Goal: Transaction & Acquisition: Book appointment/travel/reservation

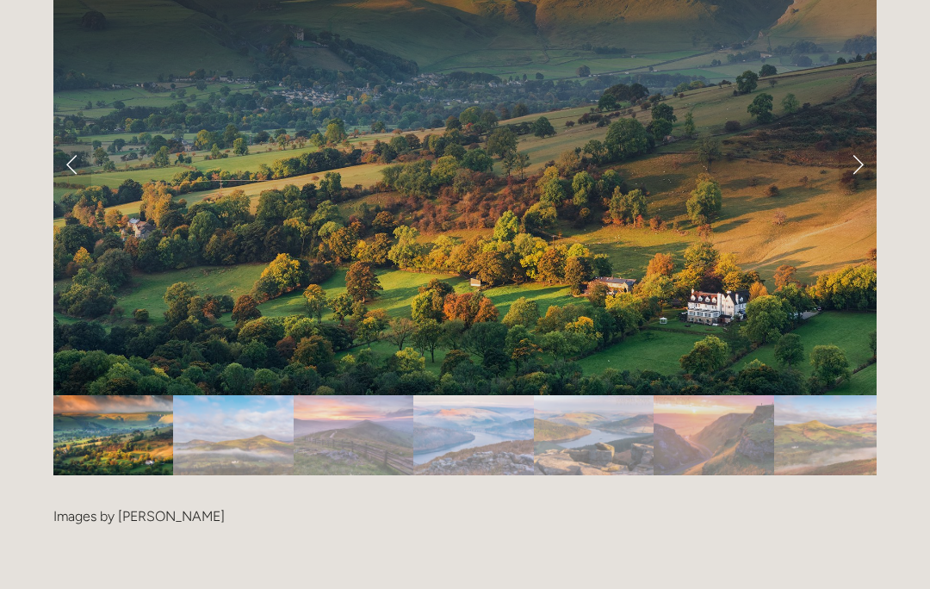
scroll to position [3540, 0]
click at [97, 397] on img "Slide 1" at bounding box center [113, 435] width 120 height 80
click at [858, 138] on link "Next Slide" at bounding box center [858, 164] width 38 height 52
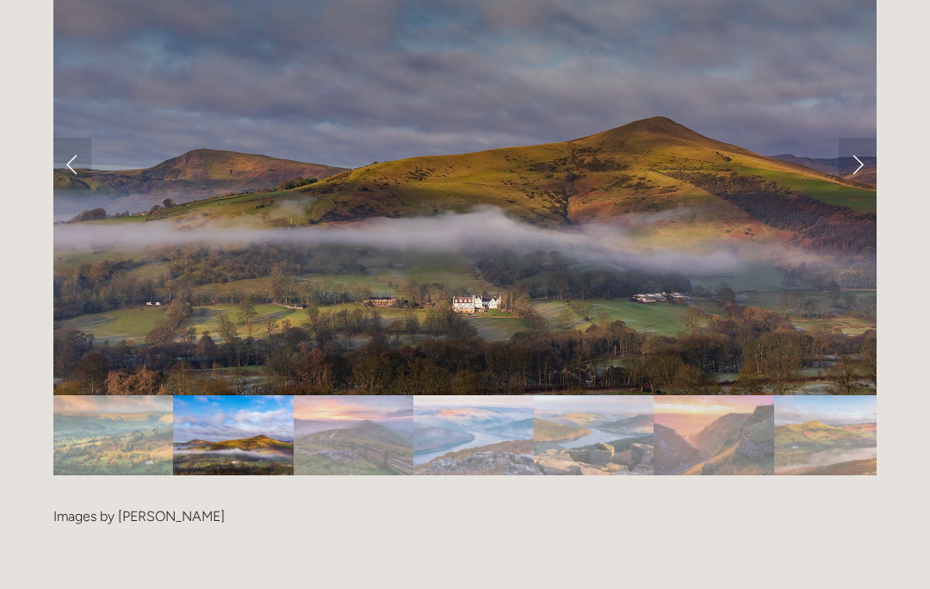
click at [858, 138] on link "Next Slide" at bounding box center [858, 164] width 38 height 52
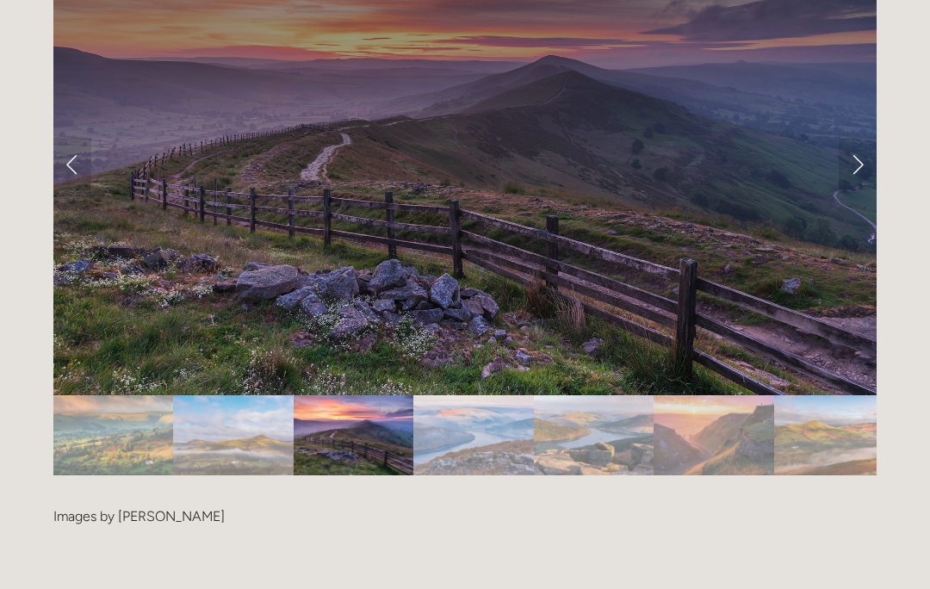
click at [856, 138] on link "Next Slide" at bounding box center [858, 164] width 38 height 52
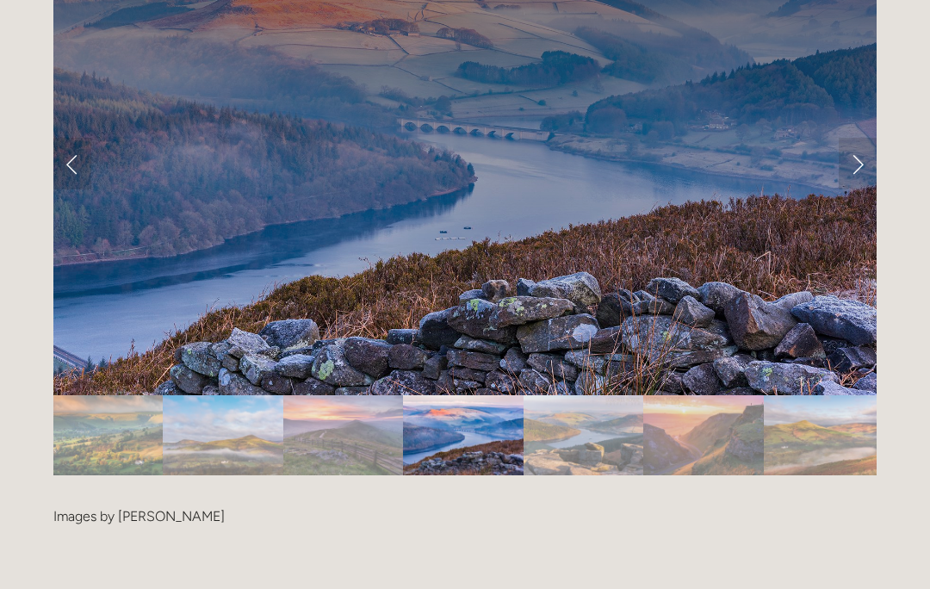
click at [854, 138] on link "Next Slide" at bounding box center [858, 164] width 38 height 52
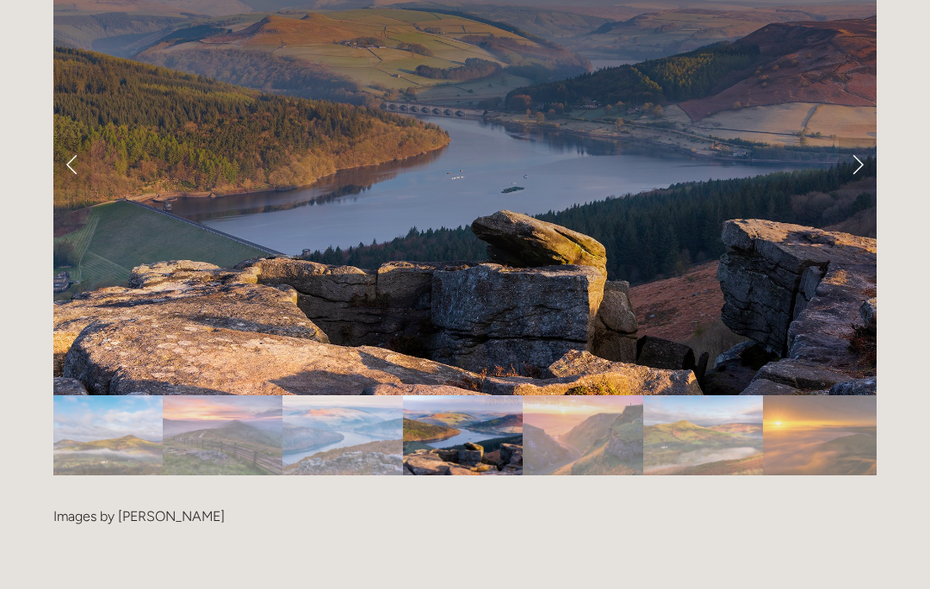
click at [855, 138] on link "Next Slide" at bounding box center [858, 164] width 38 height 52
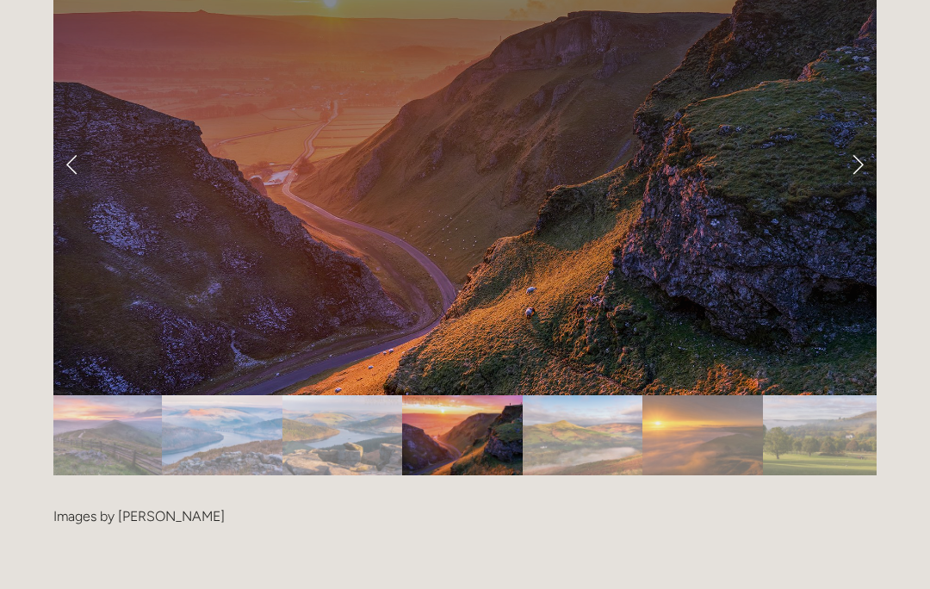
click at [854, 138] on link "Next Slide" at bounding box center [858, 164] width 38 height 52
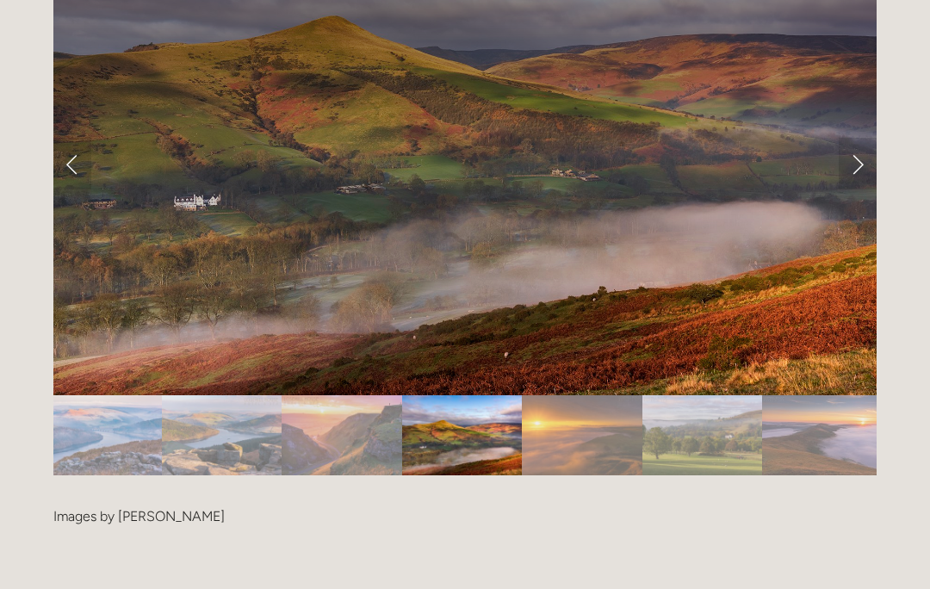
click at [857, 138] on link "Next Slide" at bounding box center [858, 164] width 38 height 52
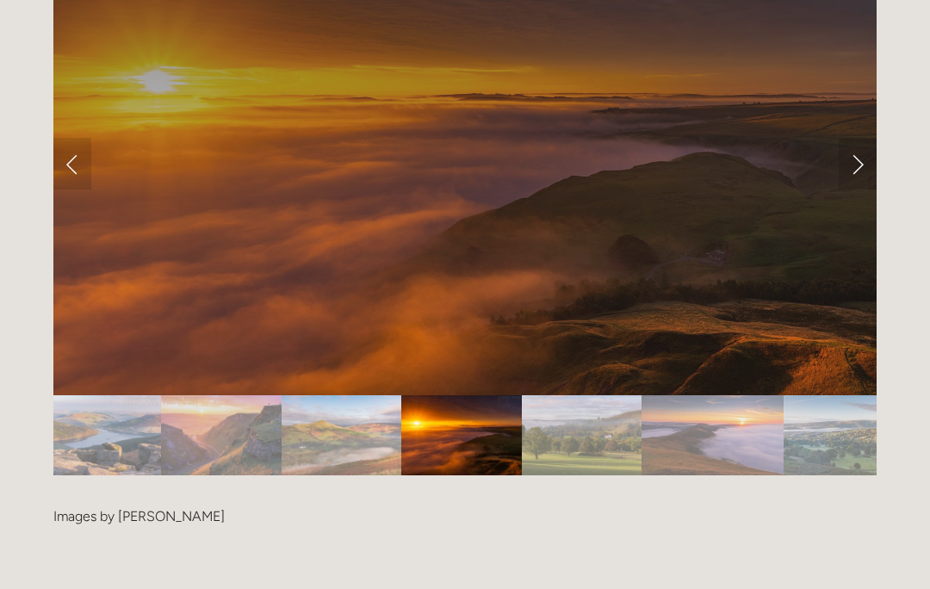
click at [853, 138] on link "Next Slide" at bounding box center [858, 164] width 38 height 52
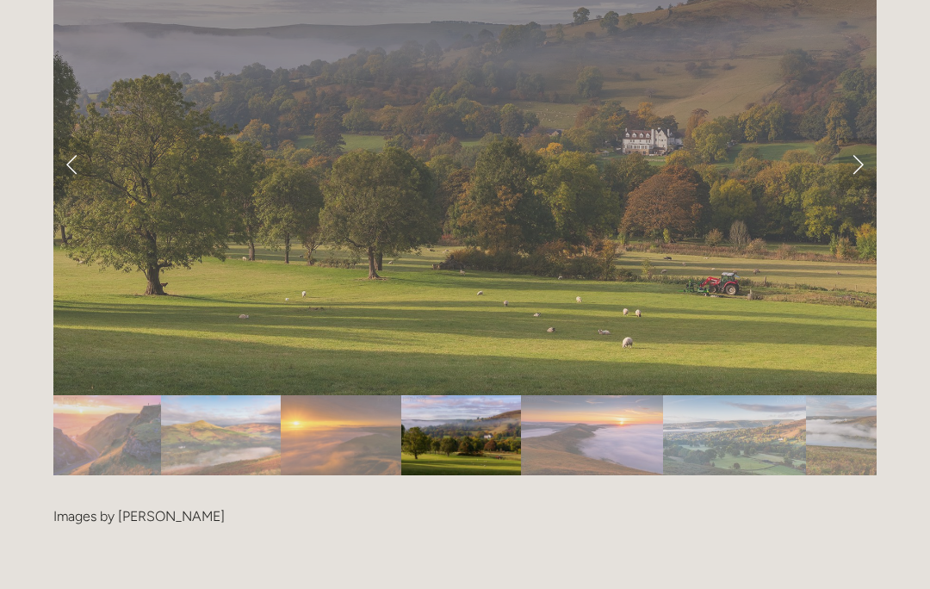
click at [855, 138] on link "Next Slide" at bounding box center [858, 164] width 38 height 52
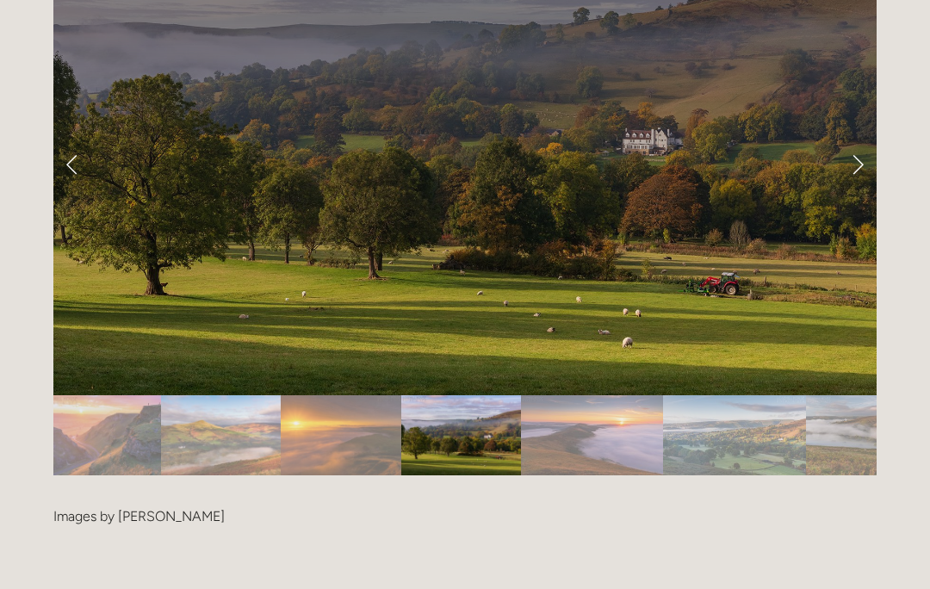
click at [858, 138] on link "Next Slide" at bounding box center [858, 164] width 38 height 52
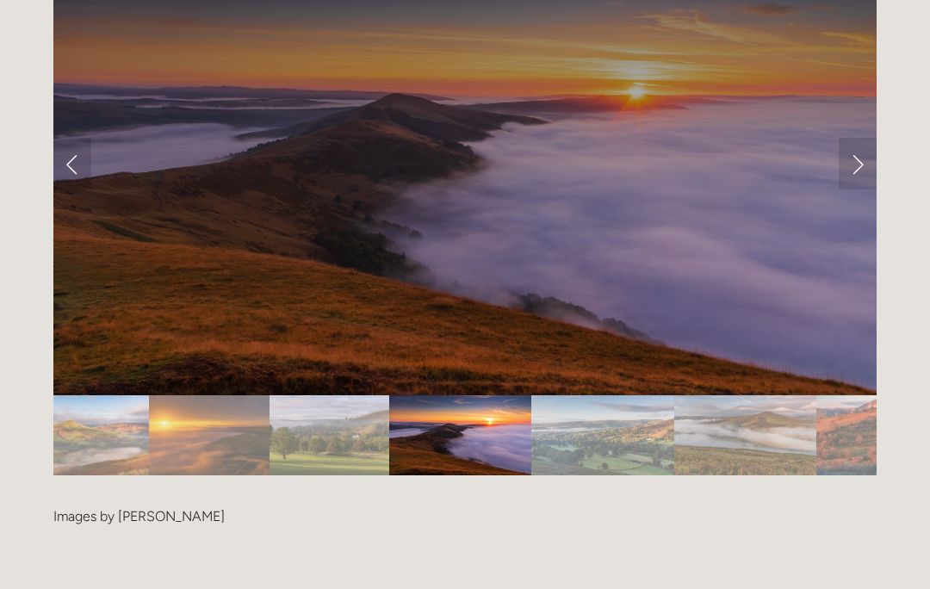
click at [77, 138] on link "Previous Slide" at bounding box center [72, 164] width 38 height 52
click at [71, 139] on link "Previous Slide" at bounding box center [72, 164] width 38 height 52
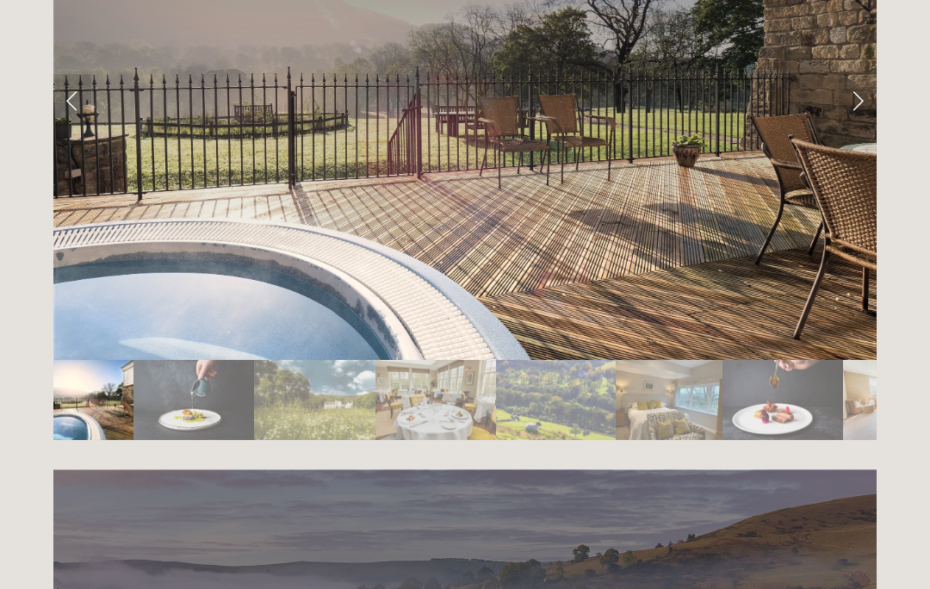
scroll to position [2998, 0]
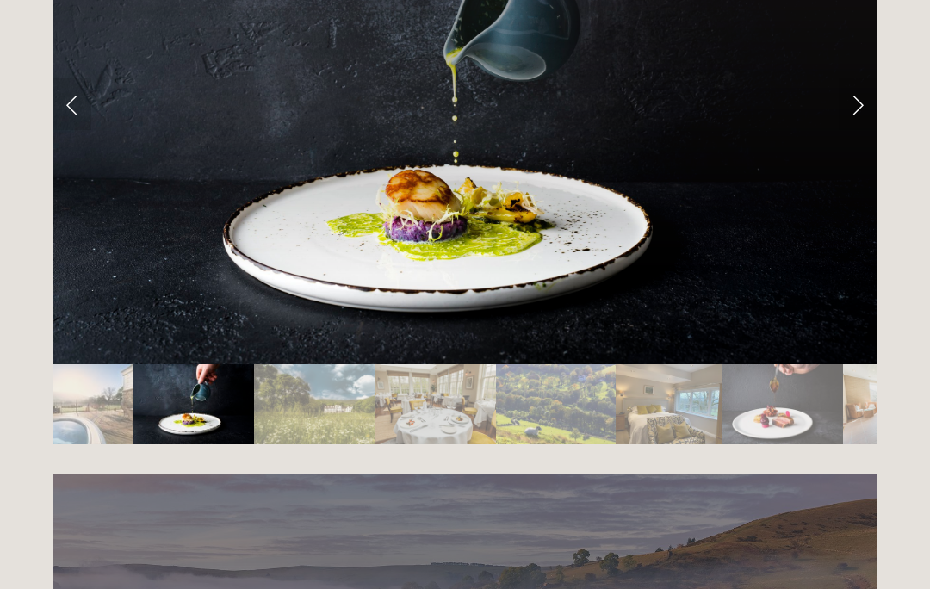
click at [852, 78] on link "Next Slide" at bounding box center [858, 104] width 38 height 52
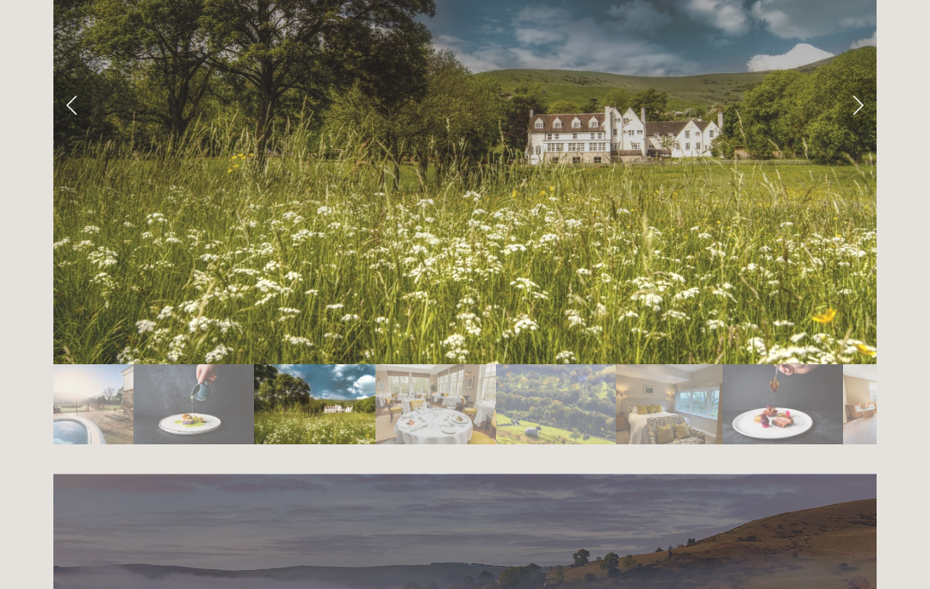
click at [849, 78] on link "Next Slide" at bounding box center [858, 104] width 38 height 52
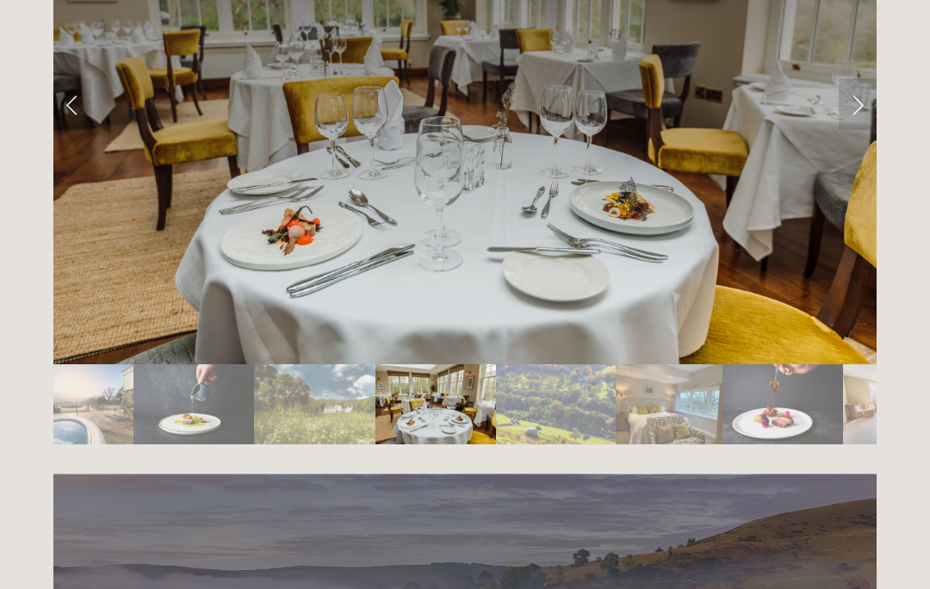
click at [851, 78] on link "Next Slide" at bounding box center [858, 104] width 38 height 52
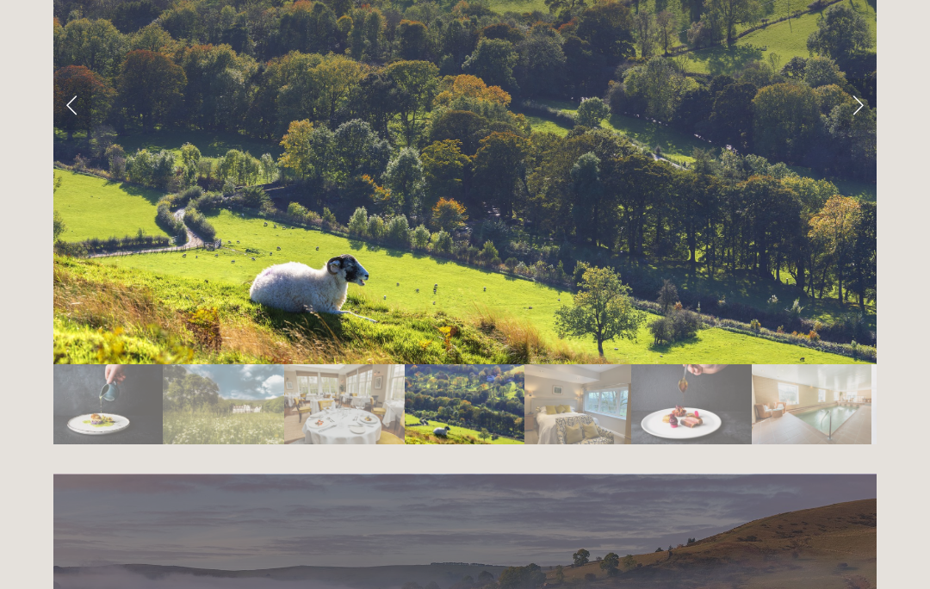
click at [855, 78] on link "Next Slide" at bounding box center [858, 104] width 38 height 52
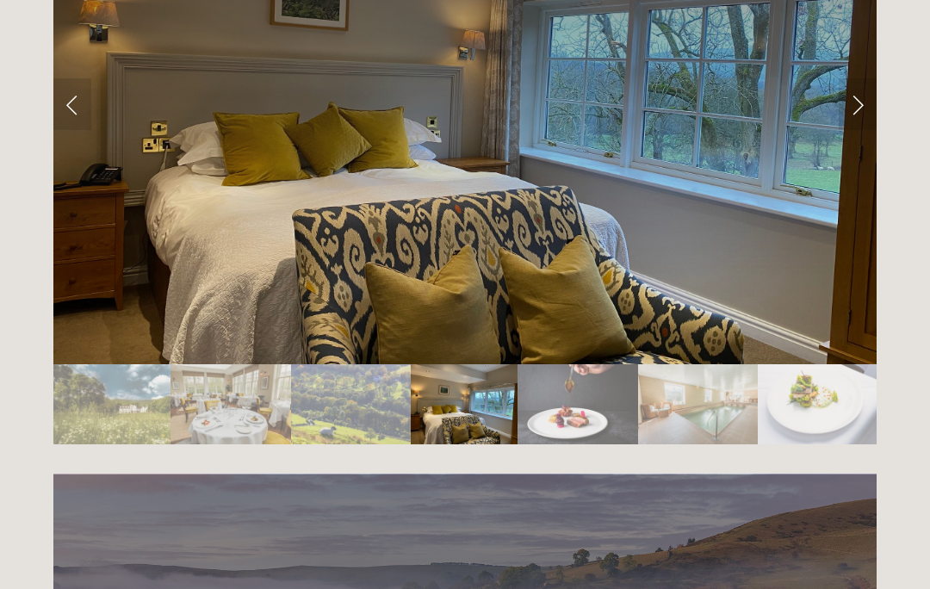
click at [854, 78] on link "Next Slide" at bounding box center [858, 104] width 38 height 52
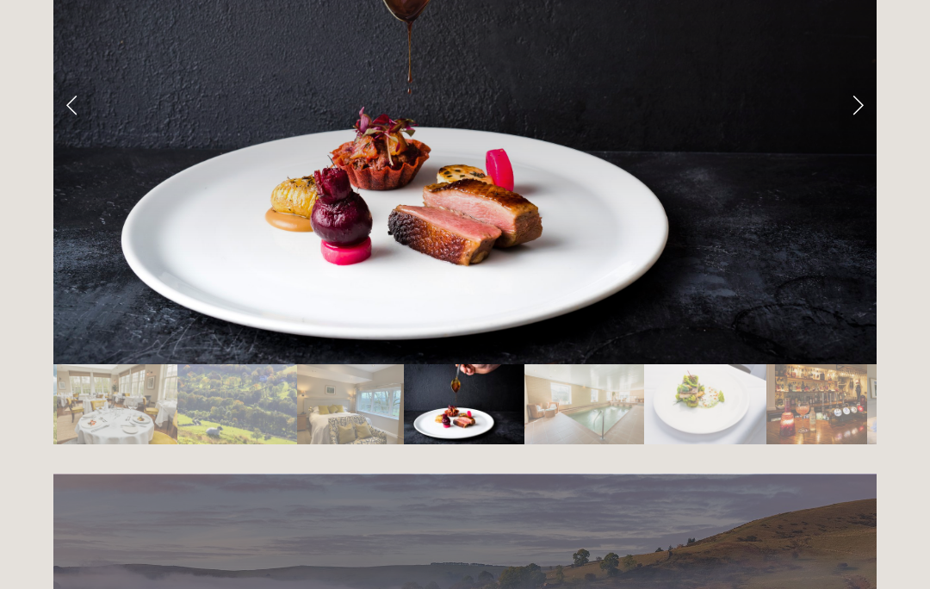
click at [852, 78] on link "Next Slide" at bounding box center [858, 104] width 38 height 52
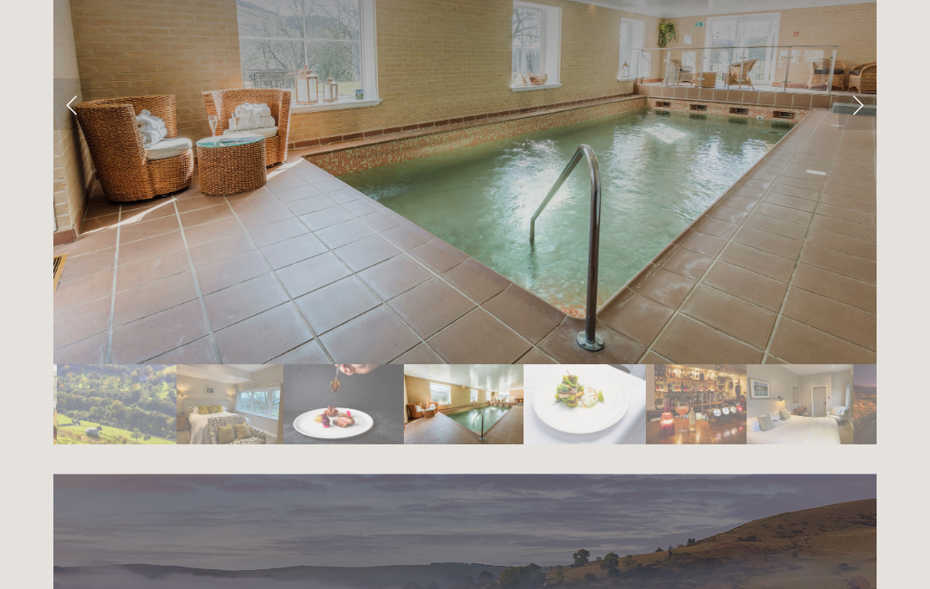
click at [854, 78] on link "Next Slide" at bounding box center [858, 104] width 38 height 52
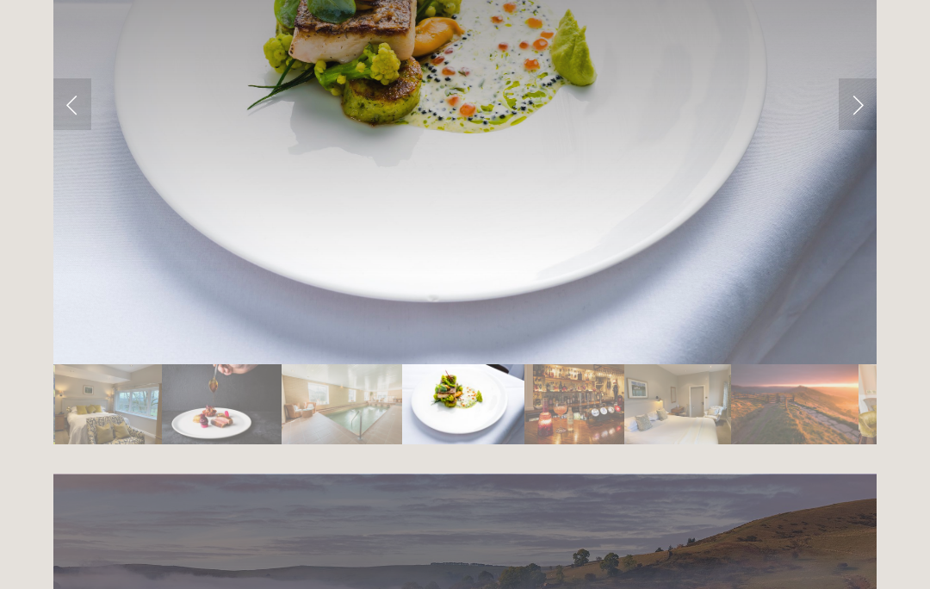
click at [855, 78] on link "Next Slide" at bounding box center [858, 104] width 38 height 52
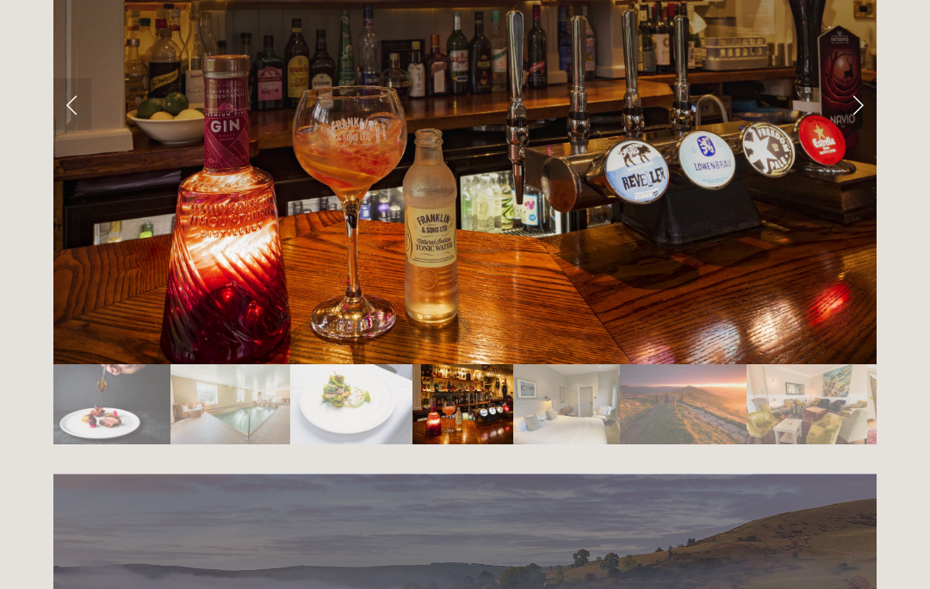
click at [860, 78] on link "Next Slide" at bounding box center [858, 104] width 38 height 52
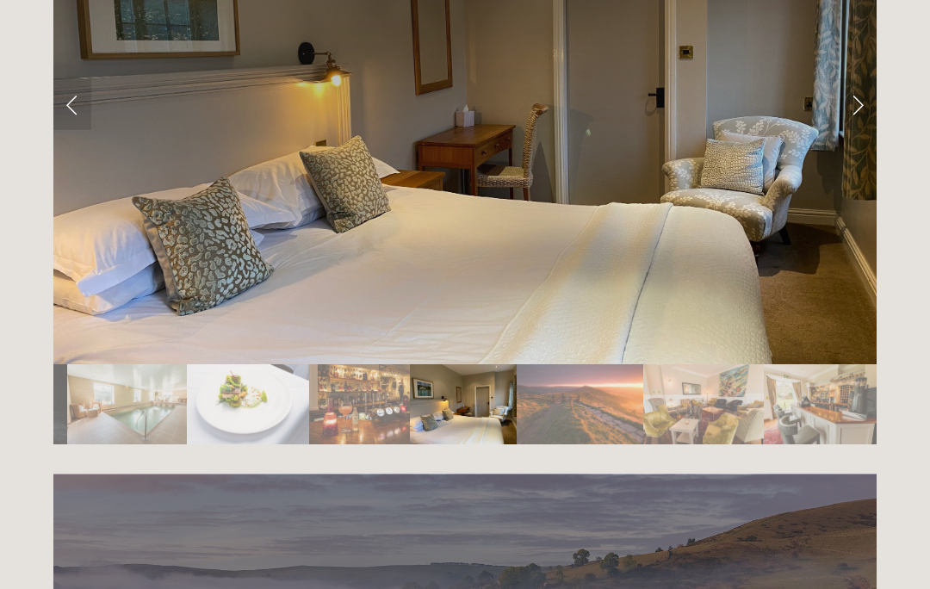
click at [858, 78] on link "Next Slide" at bounding box center [858, 104] width 38 height 52
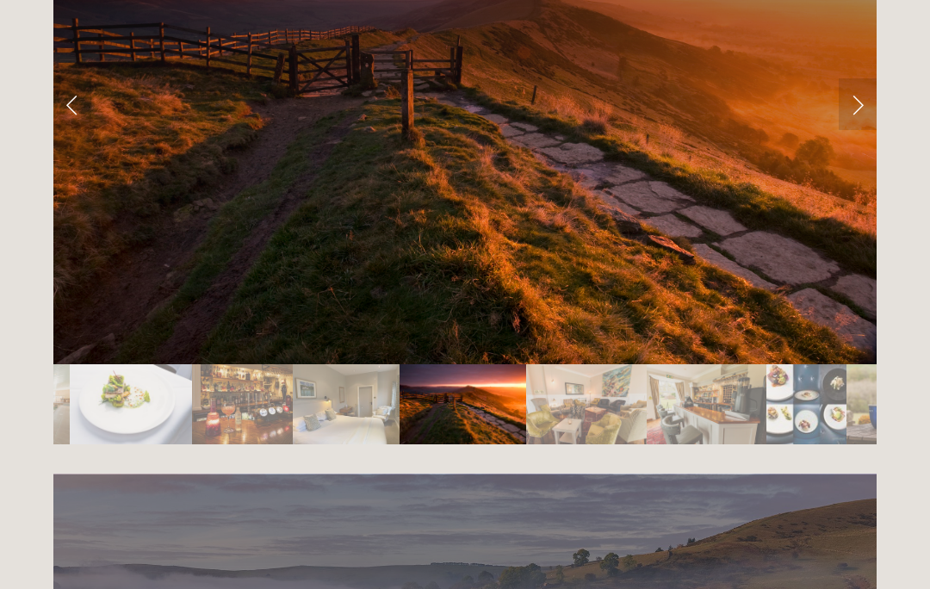
click at [842, 80] on link "Next Slide" at bounding box center [858, 104] width 38 height 52
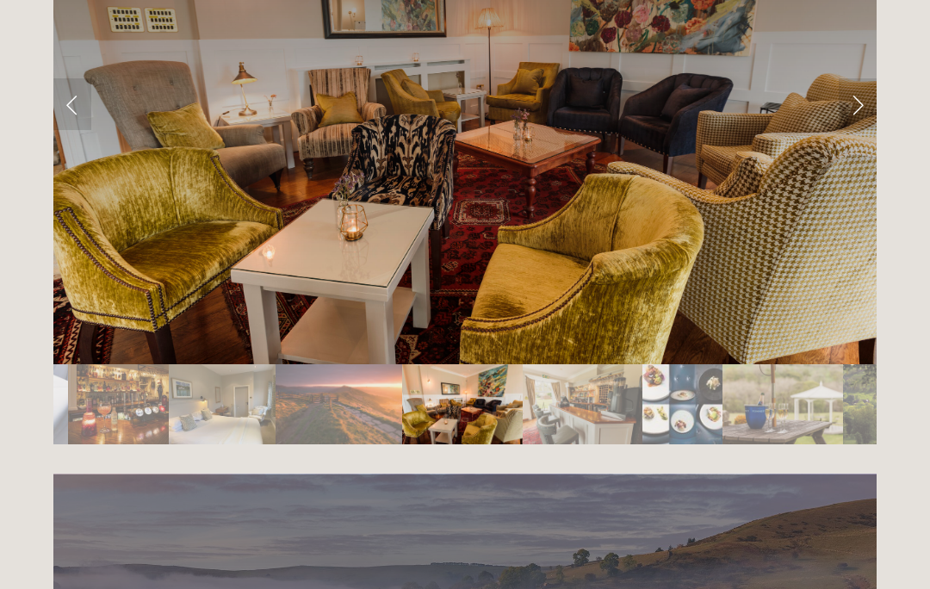
click at [852, 78] on link "Next Slide" at bounding box center [858, 104] width 38 height 52
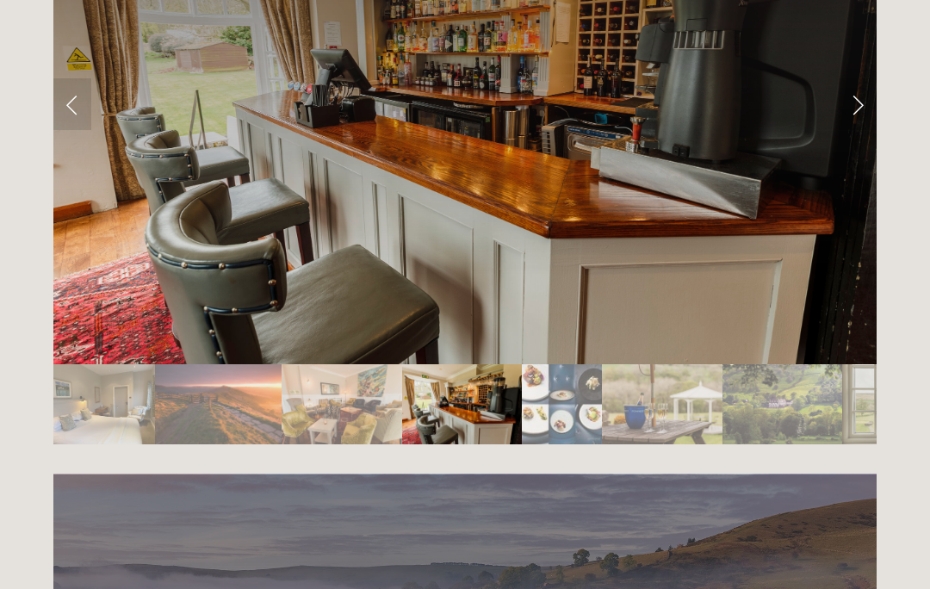
click at [861, 78] on link "Next Slide" at bounding box center [858, 104] width 38 height 52
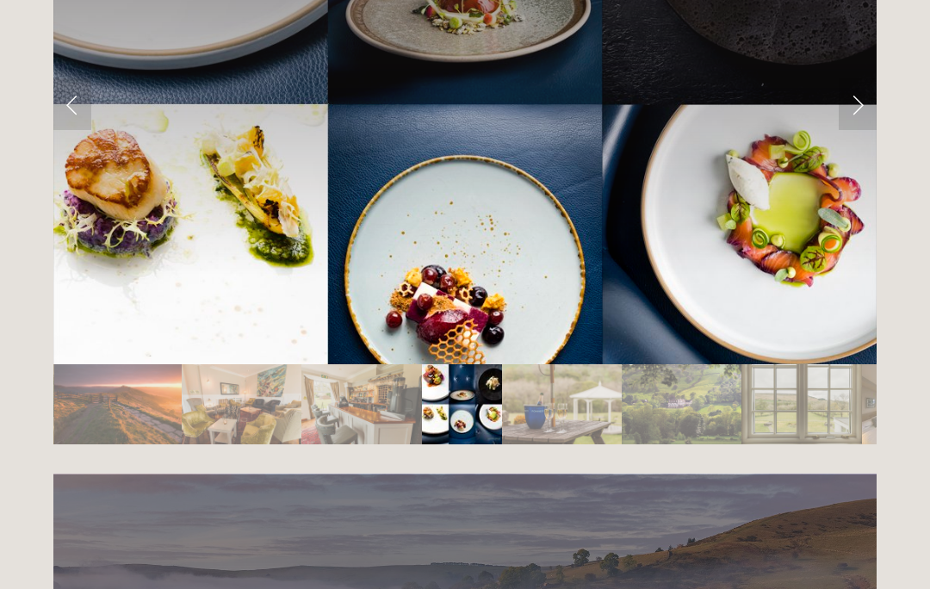
click at [861, 78] on link "Next Slide" at bounding box center [858, 104] width 38 height 52
click at [855, 78] on link "Next Slide" at bounding box center [858, 104] width 38 height 52
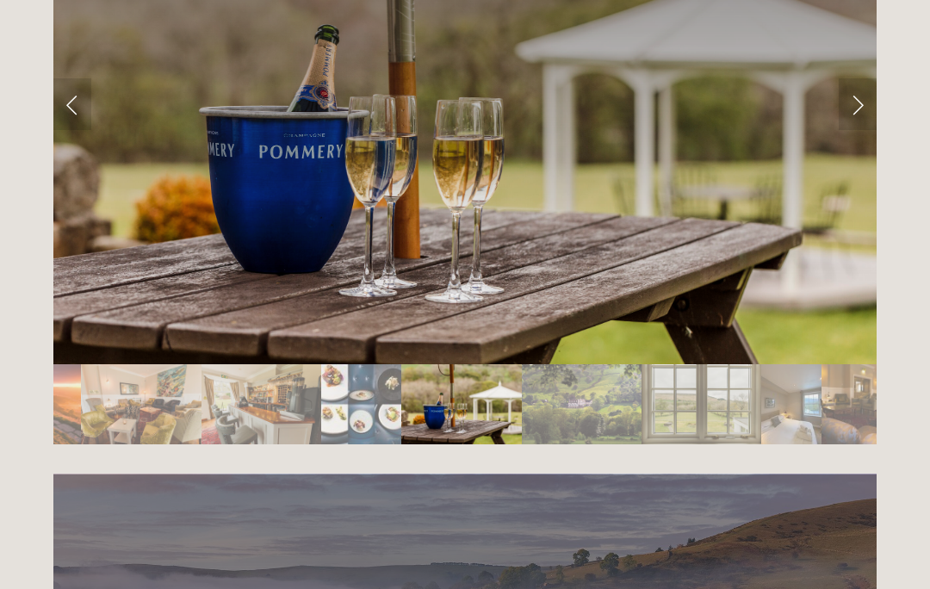
click at [846, 78] on link "Next Slide" at bounding box center [858, 104] width 38 height 52
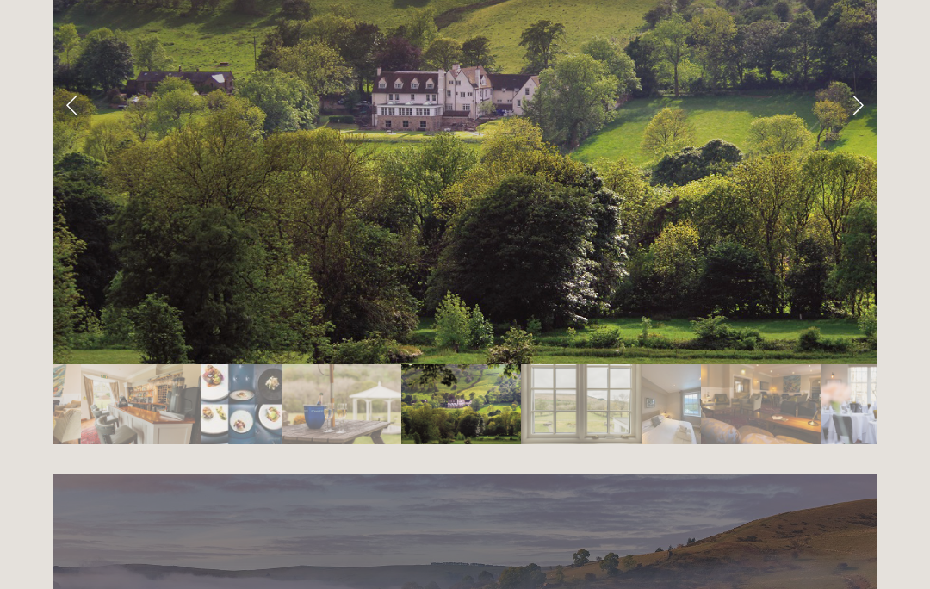
click at [862, 78] on link "Next Slide" at bounding box center [858, 104] width 38 height 52
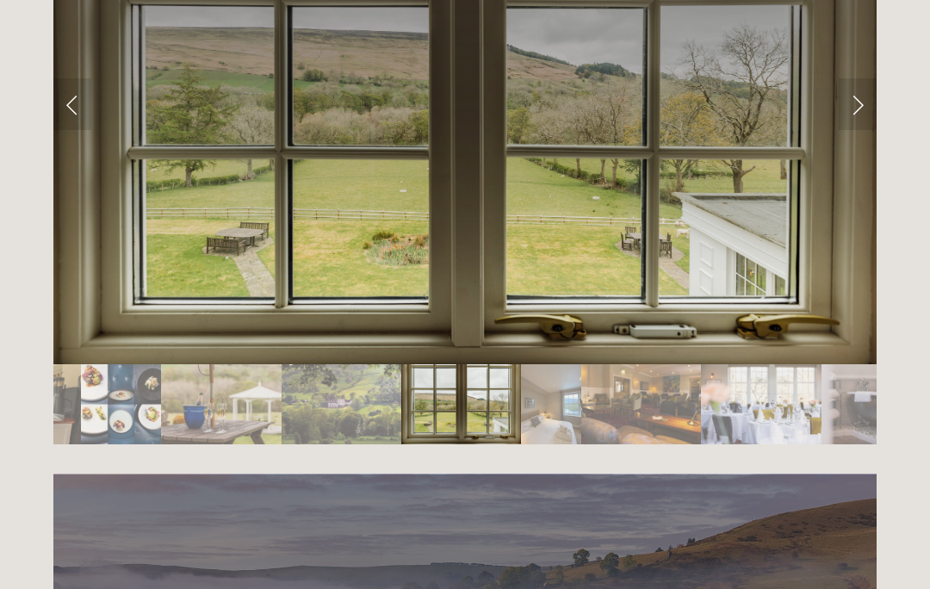
click at [856, 78] on link "Next Slide" at bounding box center [858, 104] width 38 height 52
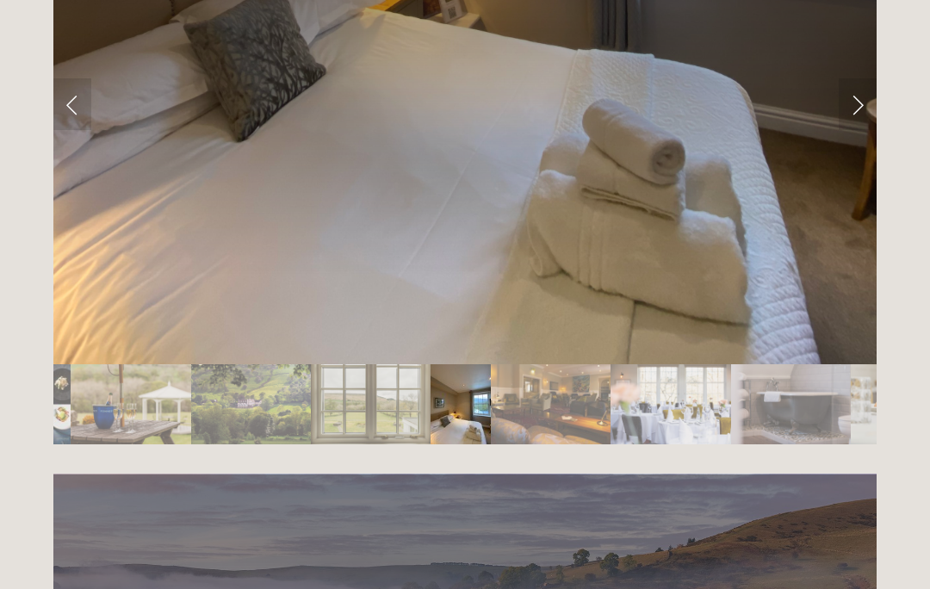
click at [852, 78] on link "Next Slide" at bounding box center [858, 104] width 38 height 52
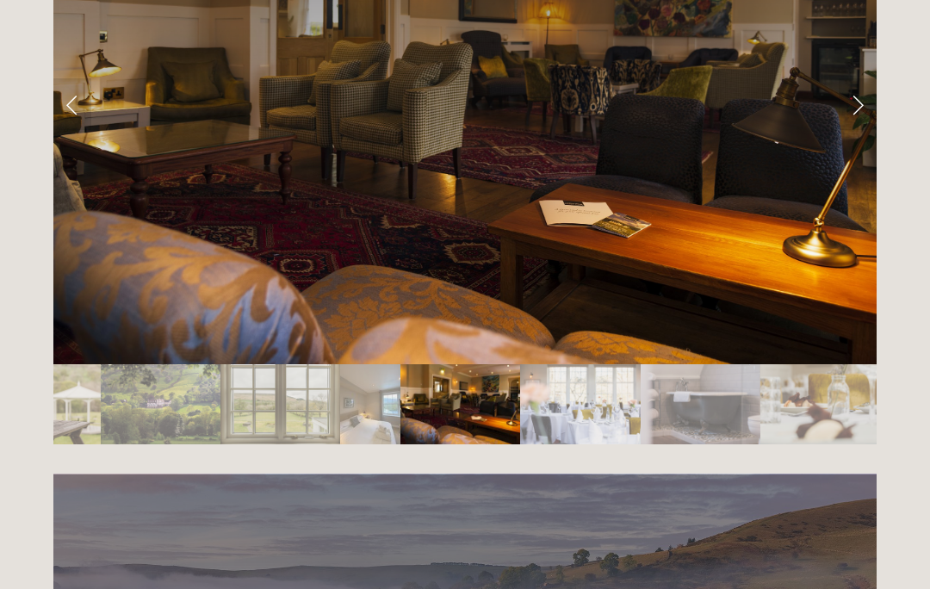
click at [858, 78] on link "Next Slide" at bounding box center [858, 104] width 38 height 52
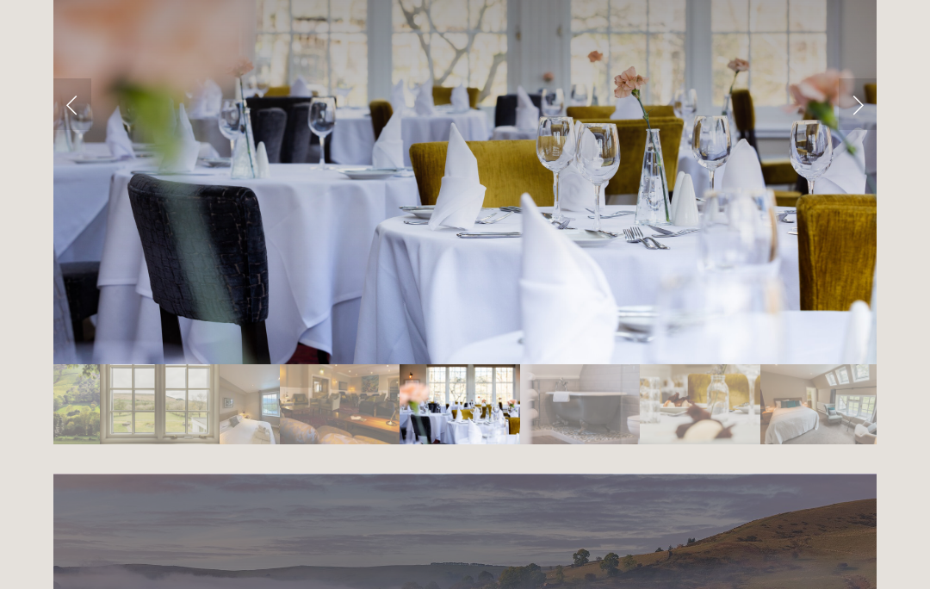
click at [855, 78] on link "Next Slide" at bounding box center [858, 104] width 38 height 52
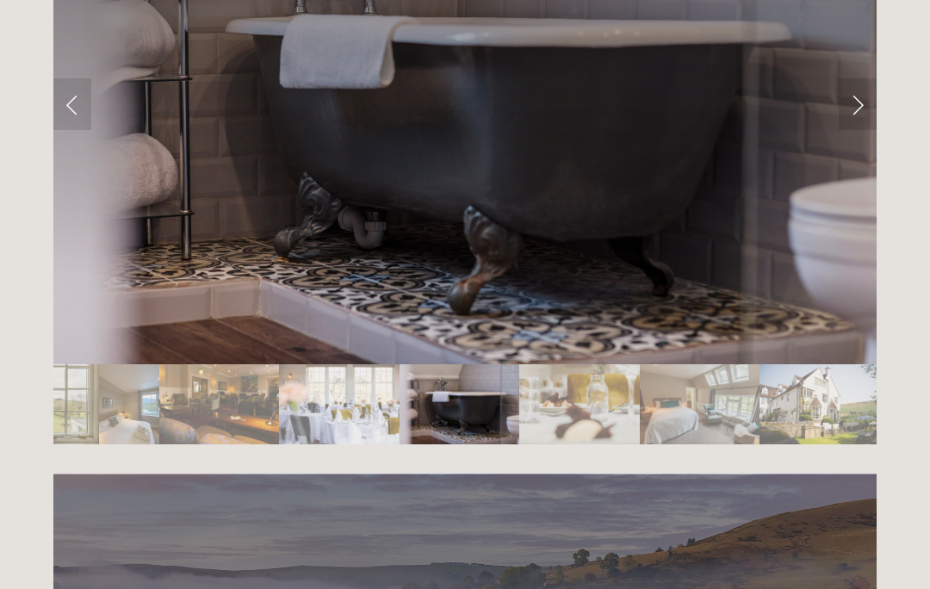
click at [852, 78] on link "Next Slide" at bounding box center [858, 104] width 38 height 52
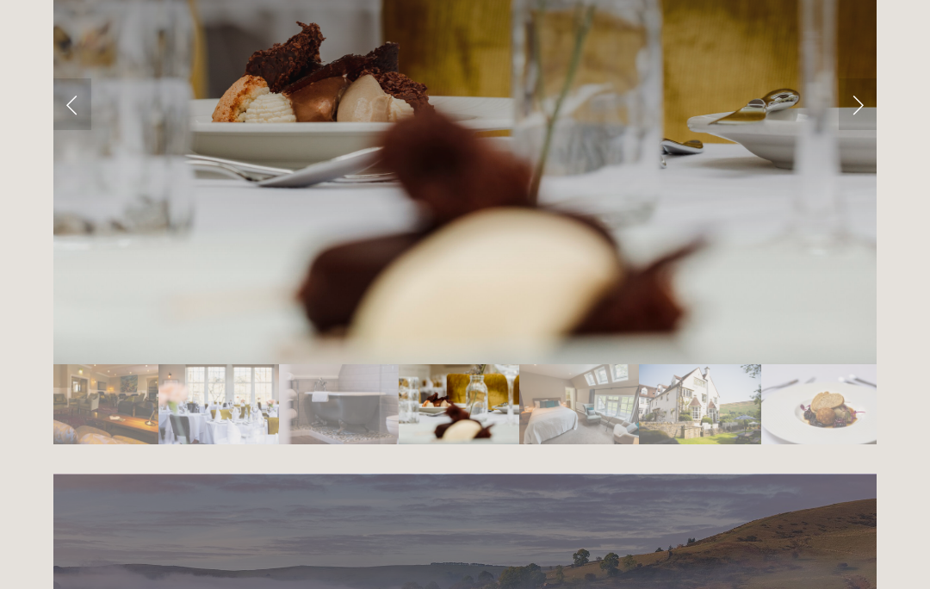
click at [850, 78] on link "Next Slide" at bounding box center [858, 104] width 38 height 52
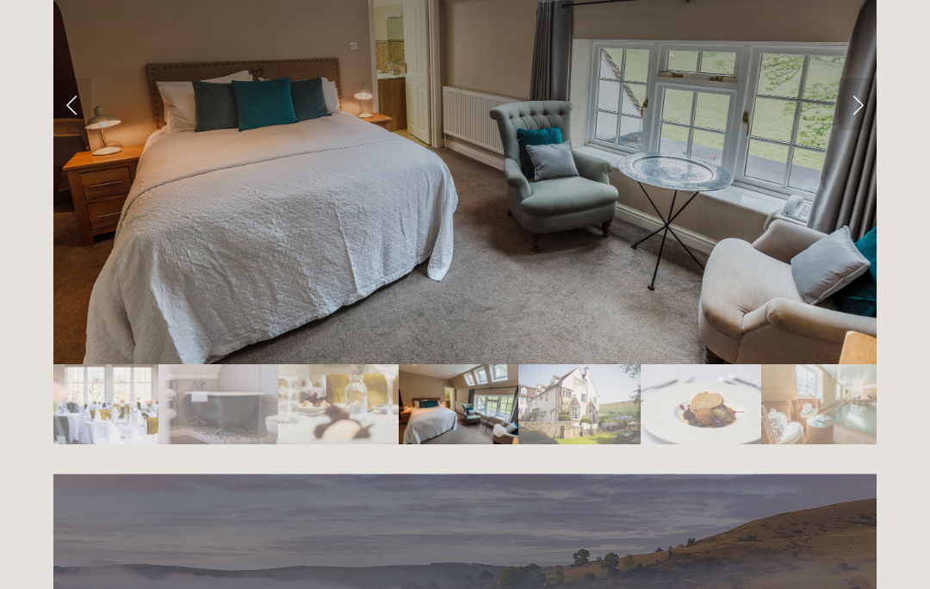
click at [866, 78] on link "Next Slide" at bounding box center [858, 104] width 38 height 52
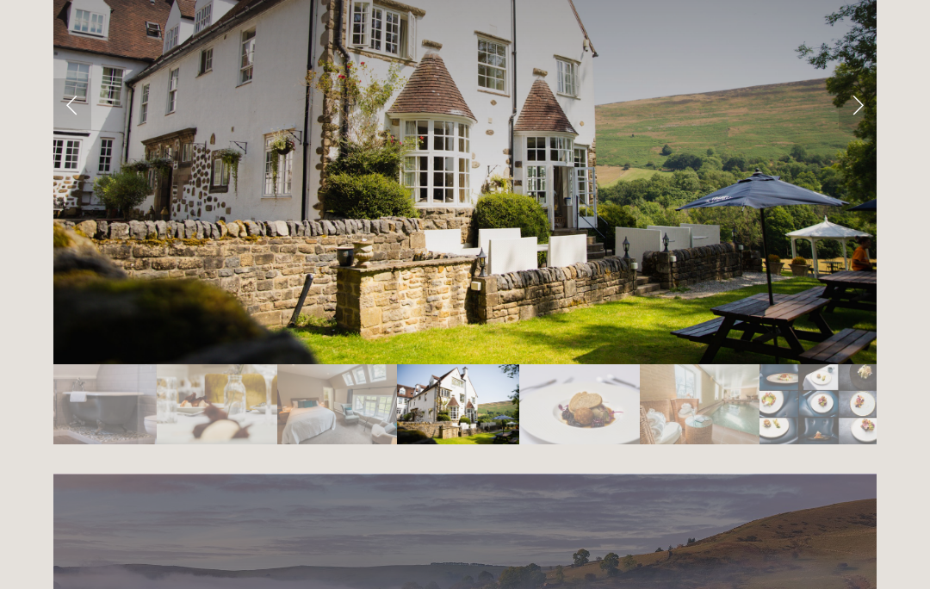
click at [858, 78] on link "Next Slide" at bounding box center [858, 104] width 38 height 52
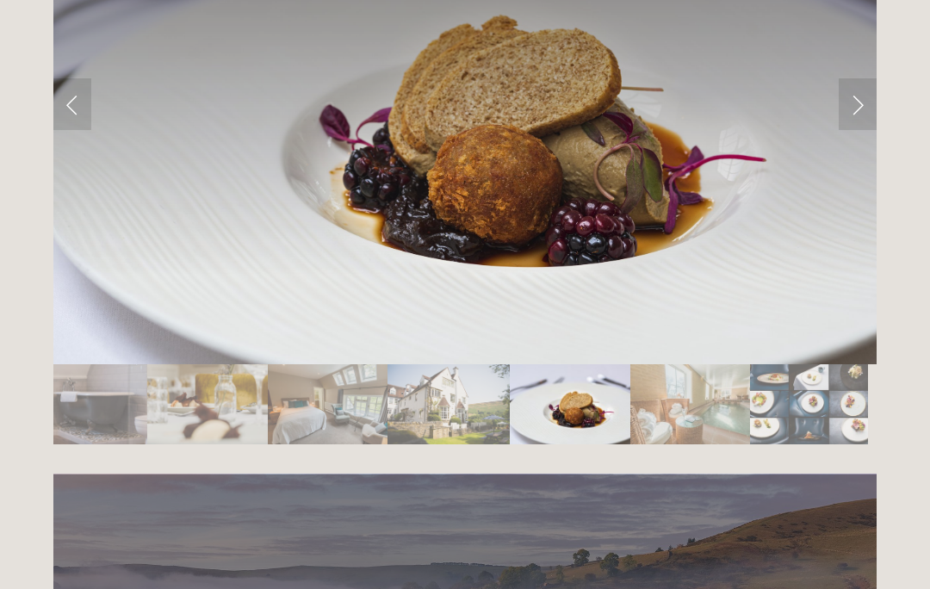
click at [851, 78] on link "Next Slide" at bounding box center [858, 104] width 38 height 52
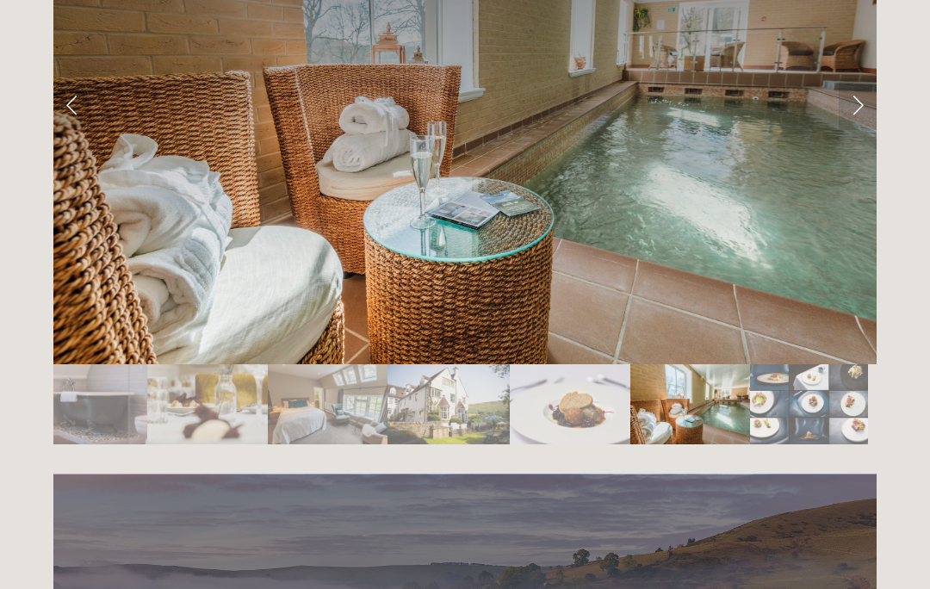
click at [855, 78] on link "Next Slide" at bounding box center [858, 104] width 38 height 52
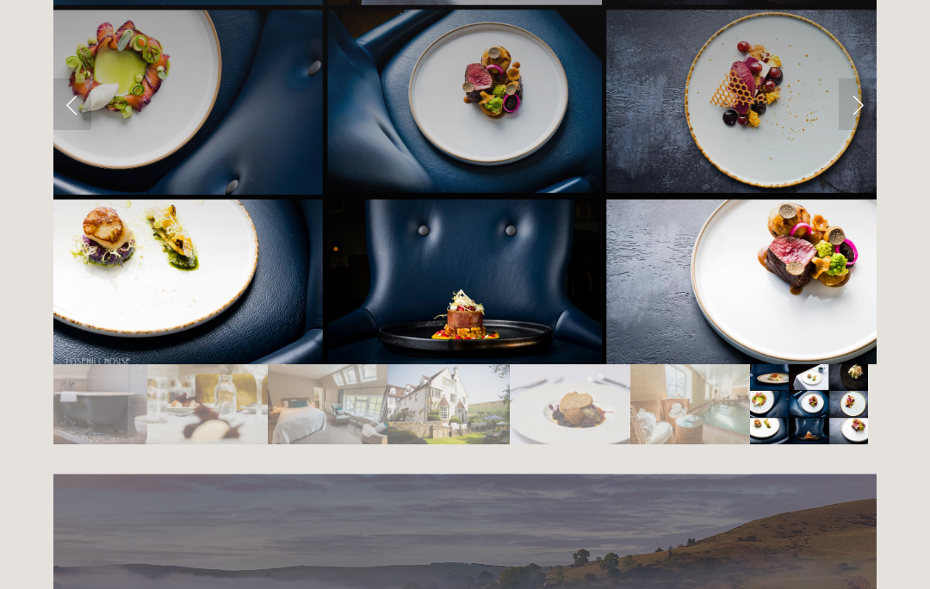
click at [854, 78] on link "Next Slide" at bounding box center [858, 104] width 38 height 52
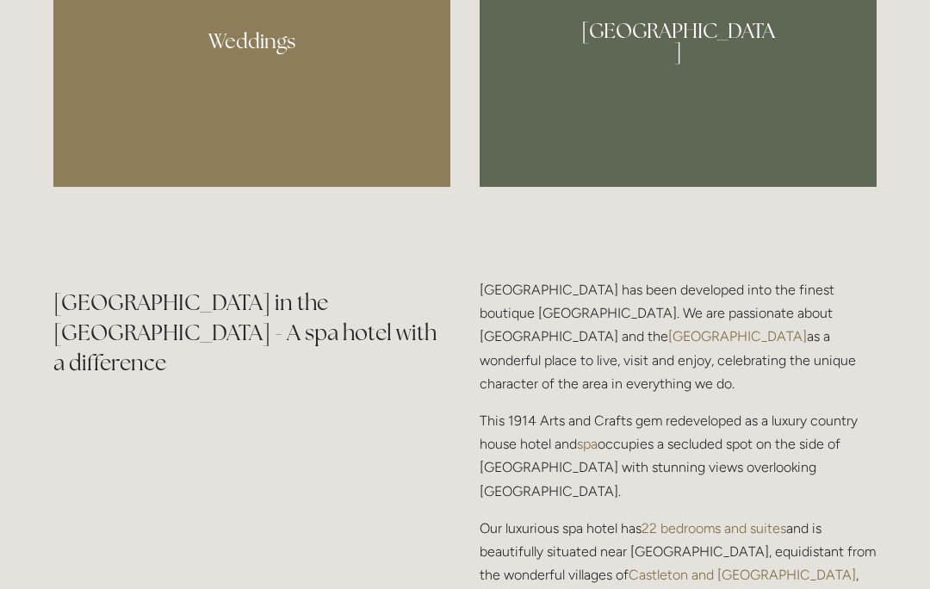
scroll to position [1672, 0]
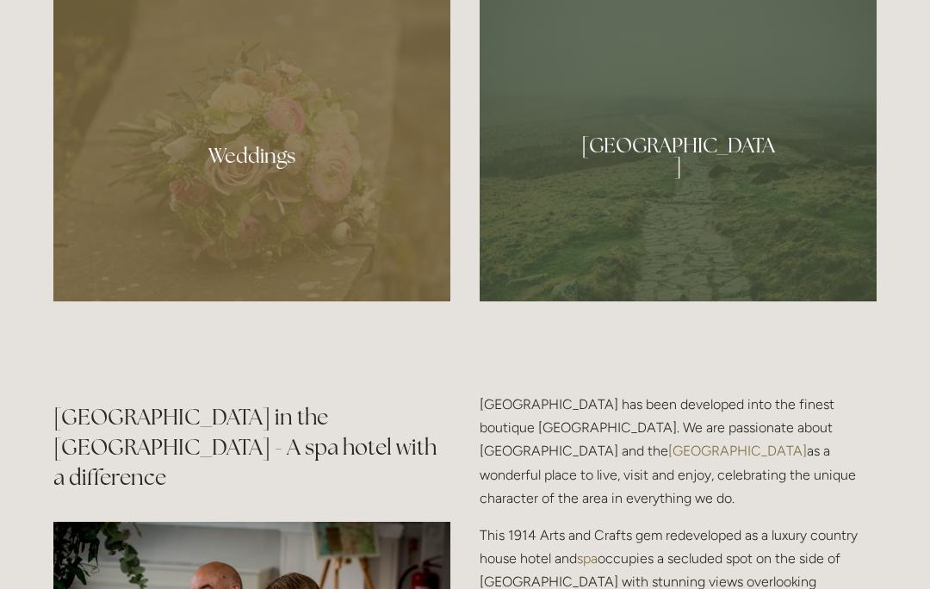
click at [692, 210] on div at bounding box center [678, 149] width 397 height 304
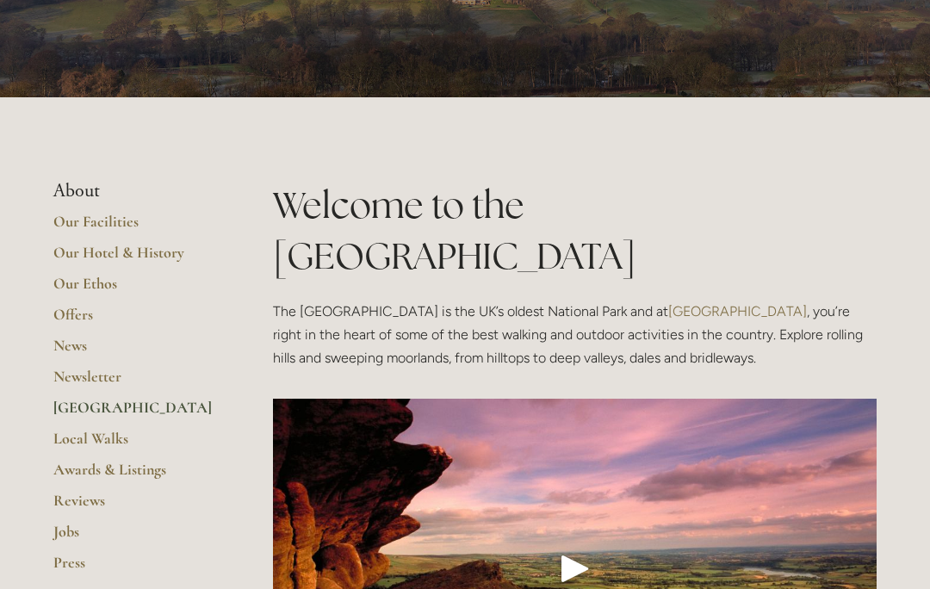
scroll to position [161, 0]
click at [75, 431] on link "Local Walks" at bounding box center [135, 444] width 164 height 31
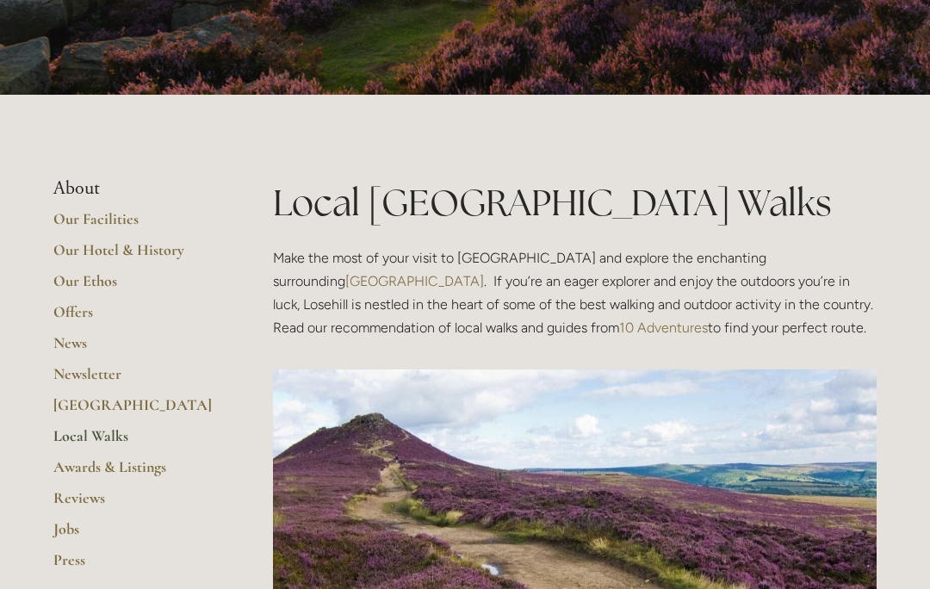
scroll to position [172, 0]
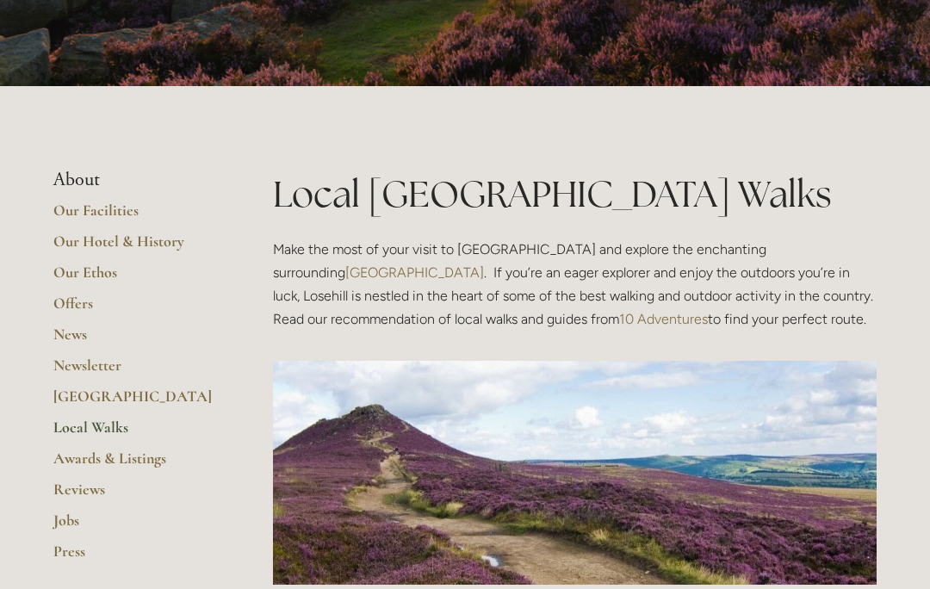
click at [127, 235] on link "Our Hotel & History" at bounding box center [135, 247] width 164 height 31
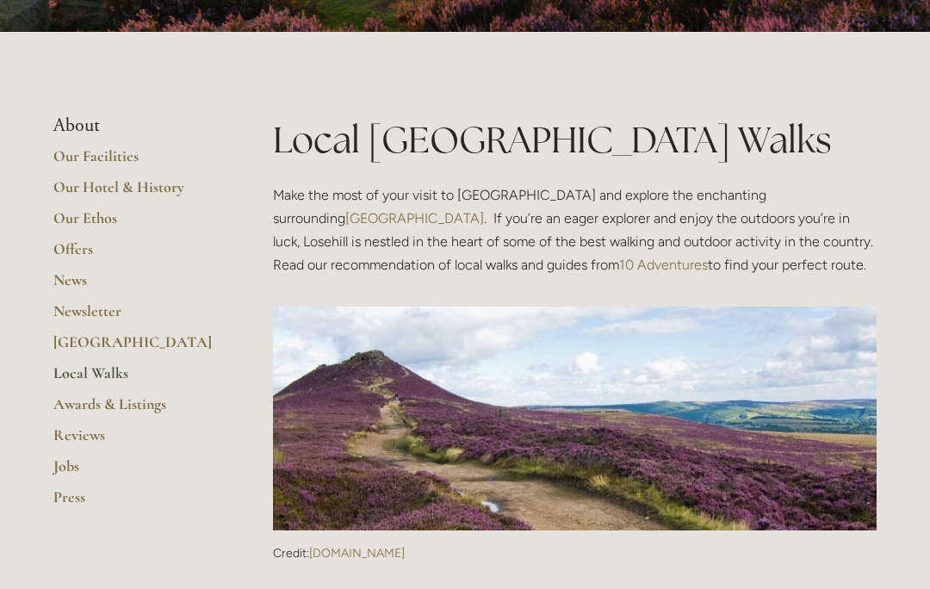
scroll to position [226, 0]
click at [96, 151] on link "Our Facilities" at bounding box center [135, 161] width 164 height 31
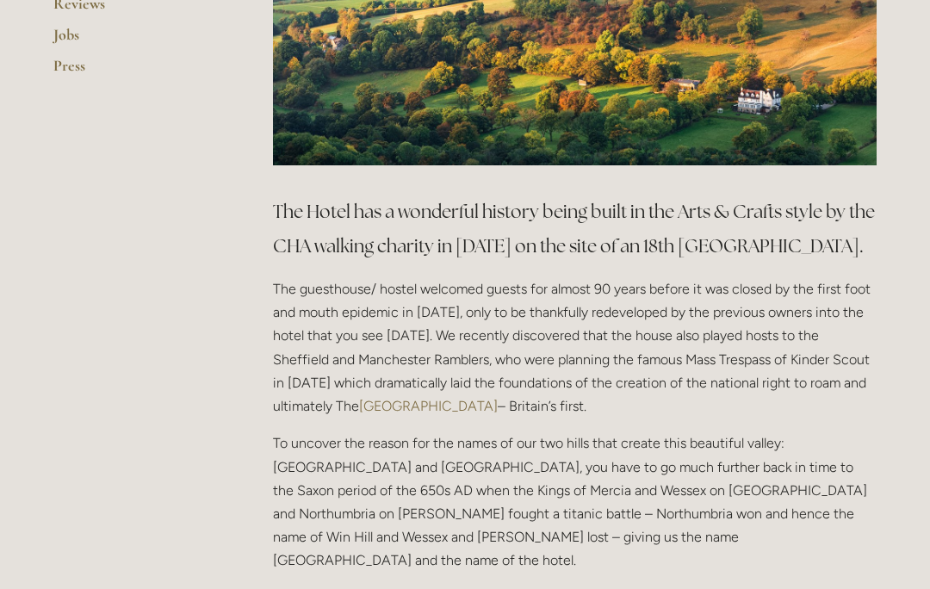
scroll to position [759, 0]
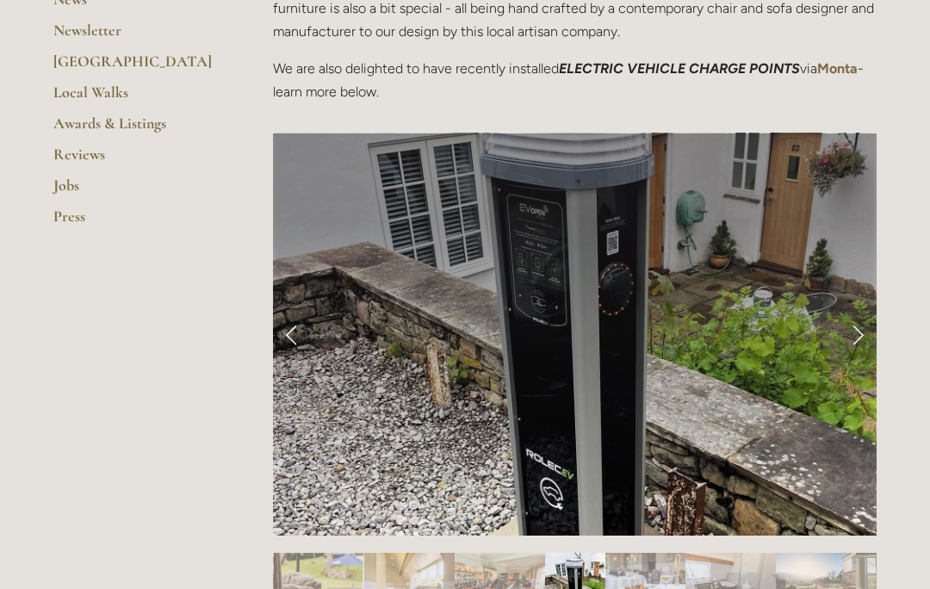
scroll to position [625, 0]
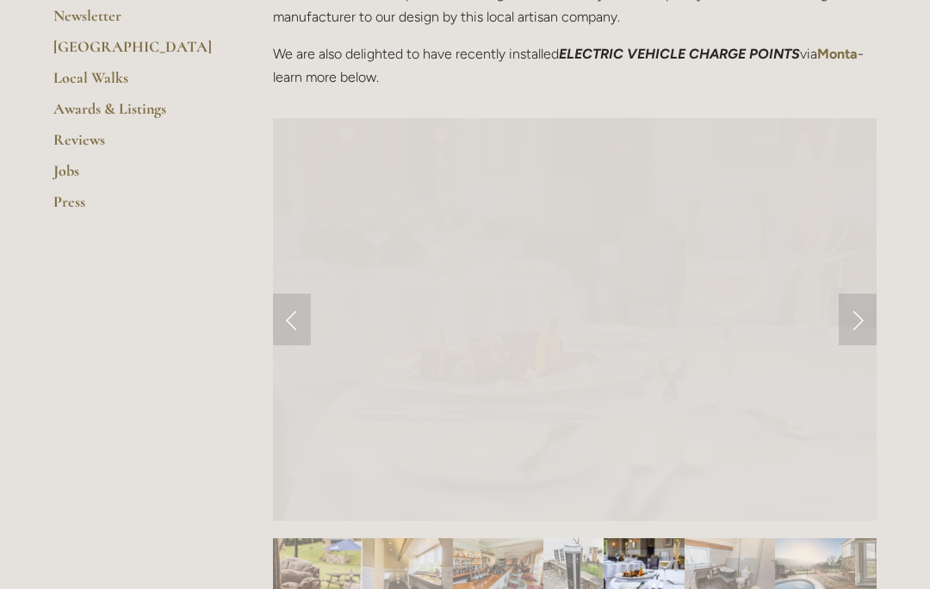
click at [282, 316] on link "Previous Slide" at bounding box center [292, 320] width 38 height 52
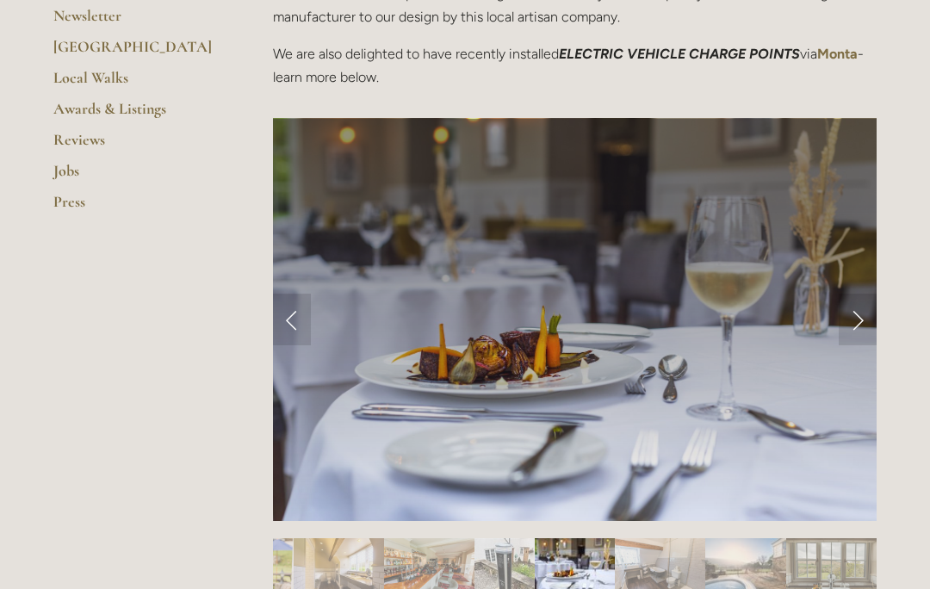
click at [294, 332] on link "Previous Slide" at bounding box center [292, 320] width 38 height 52
click at [287, 317] on link "Previous Slide" at bounding box center [292, 320] width 38 height 52
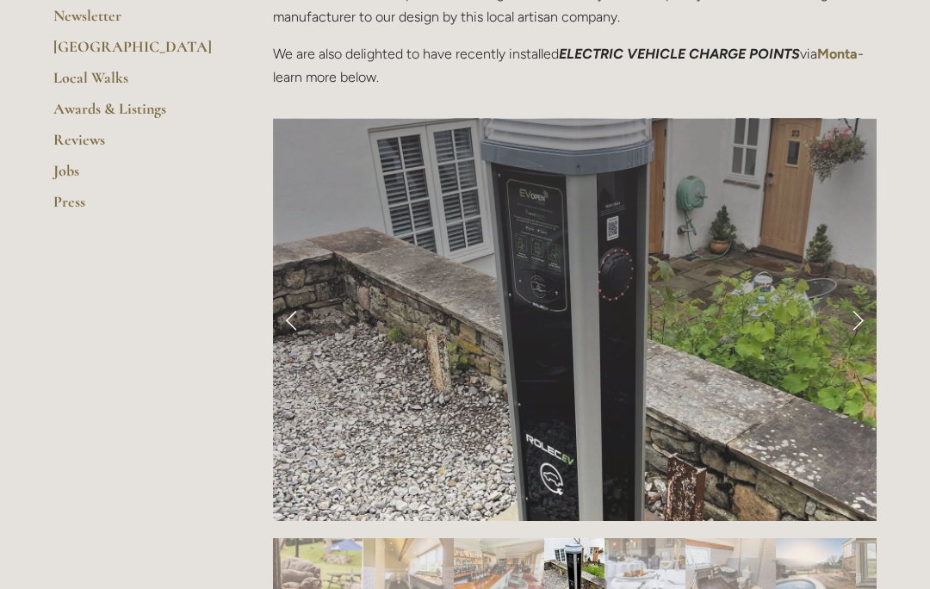
click at [291, 319] on link "Previous Slide" at bounding box center [292, 320] width 38 height 52
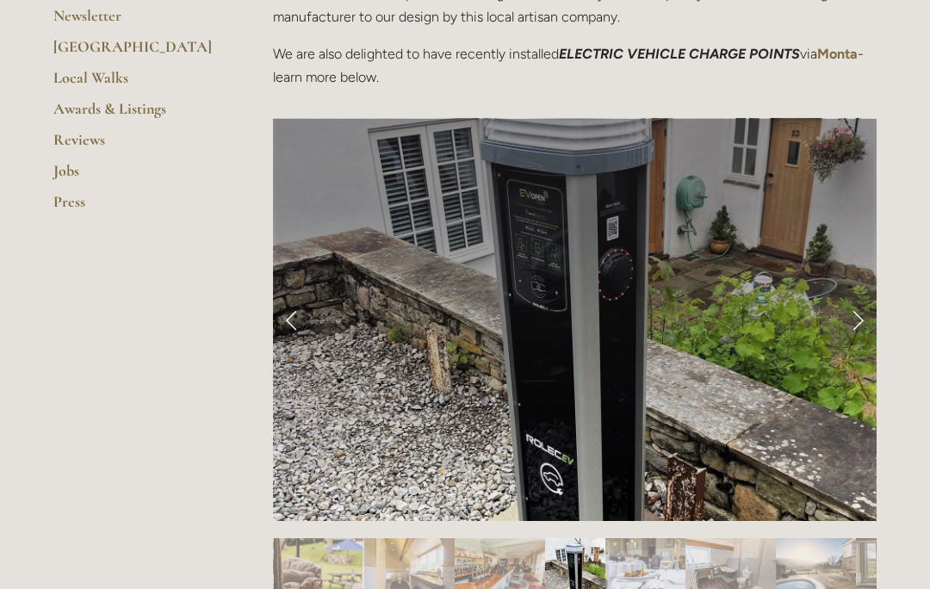
click at [290, 325] on link "Previous Slide" at bounding box center [292, 320] width 38 height 52
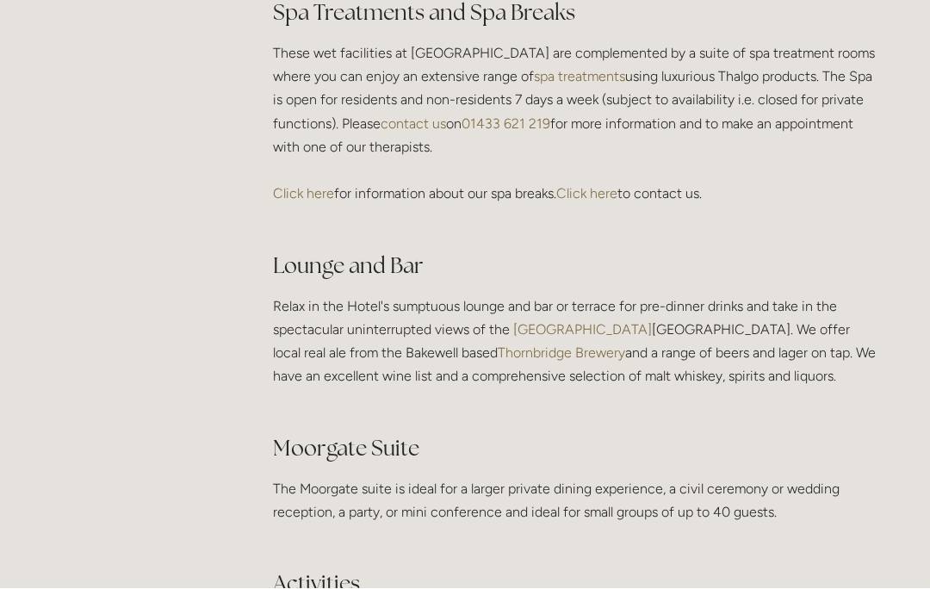
scroll to position [3020, 0]
click at [498, 361] on link "Thornbridge Brewery" at bounding box center [561, 352] width 127 height 16
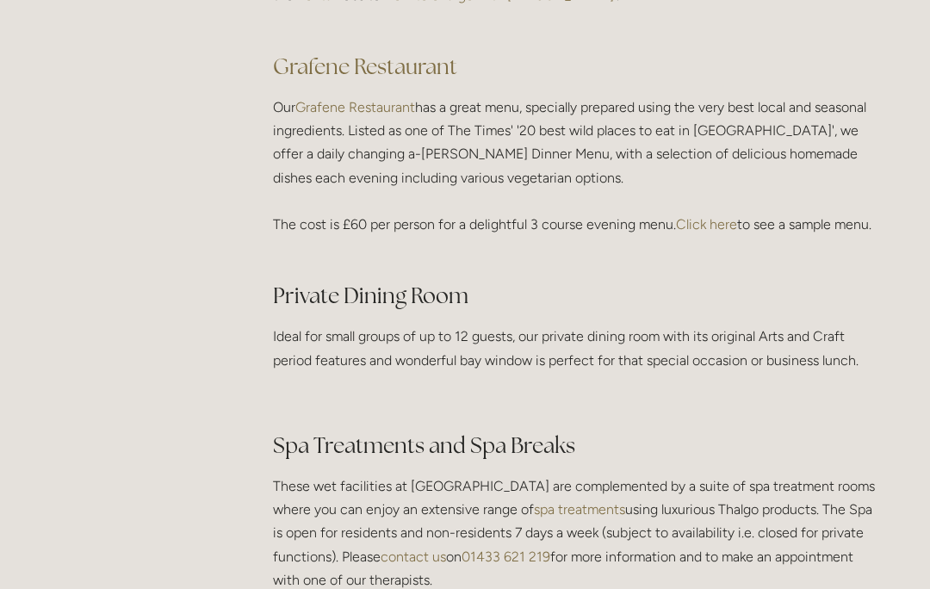
scroll to position [2563, 0]
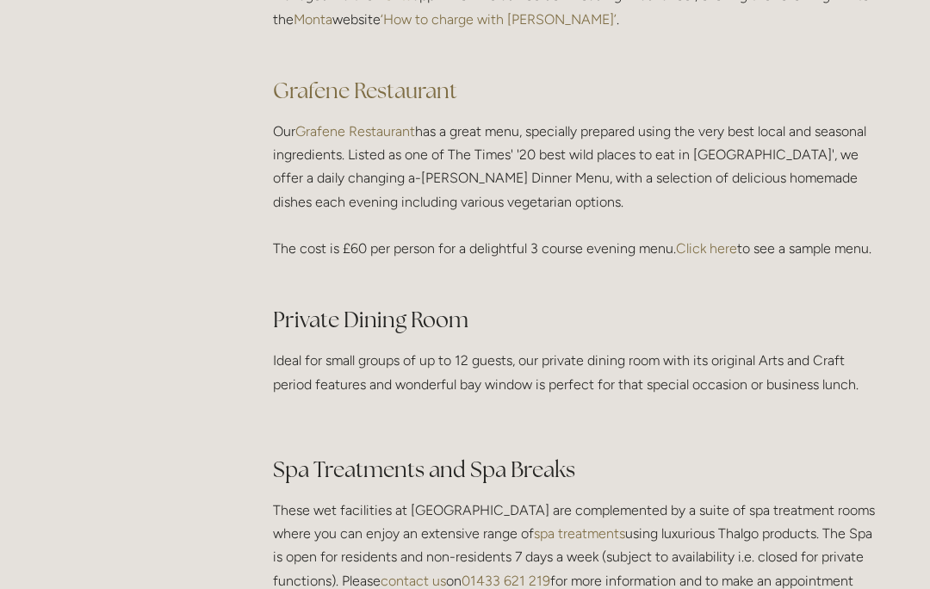
click at [354, 124] on link "Grafene Restaurant" at bounding box center [355, 131] width 120 height 16
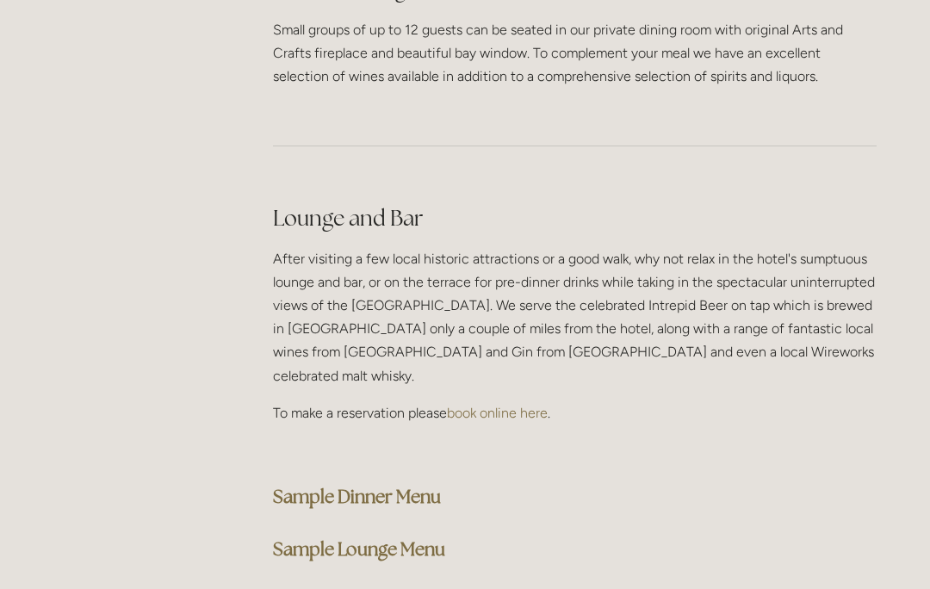
scroll to position [4197, 0]
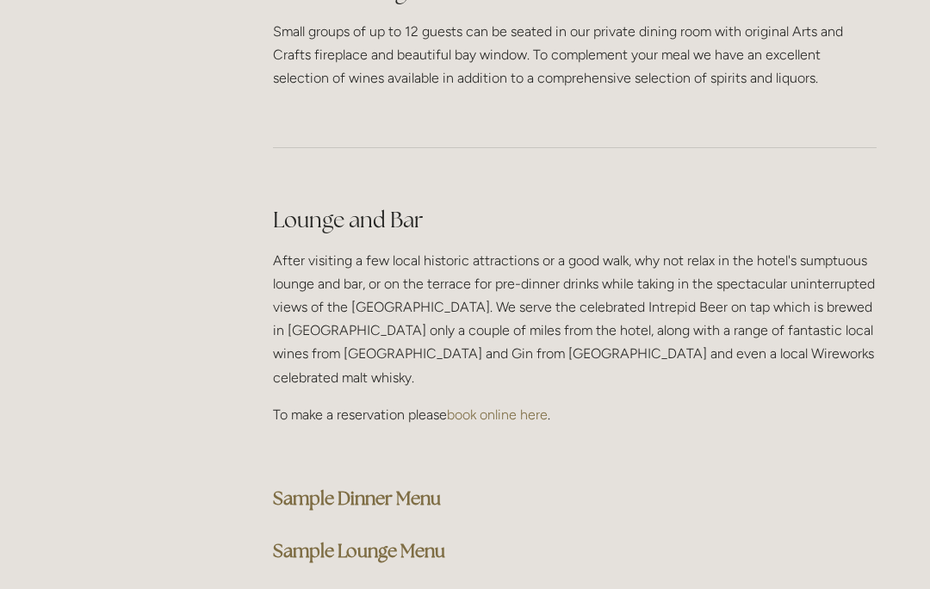
click at [330, 487] on strong "Sample Dinner Menu" at bounding box center [357, 498] width 168 height 23
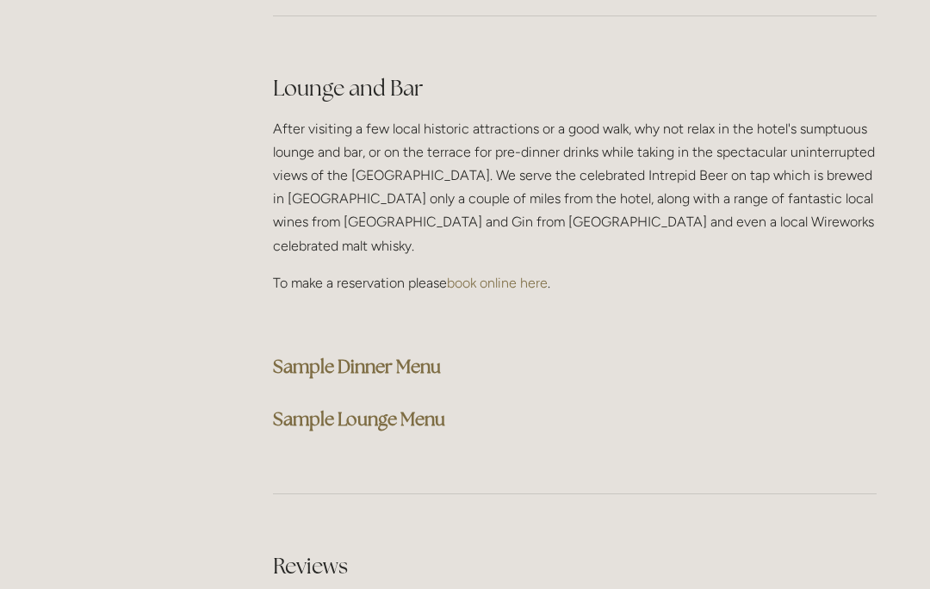
scroll to position [4329, 0]
click at [319, 355] on strong "Sample Dinner Menu" at bounding box center [357, 366] width 168 height 23
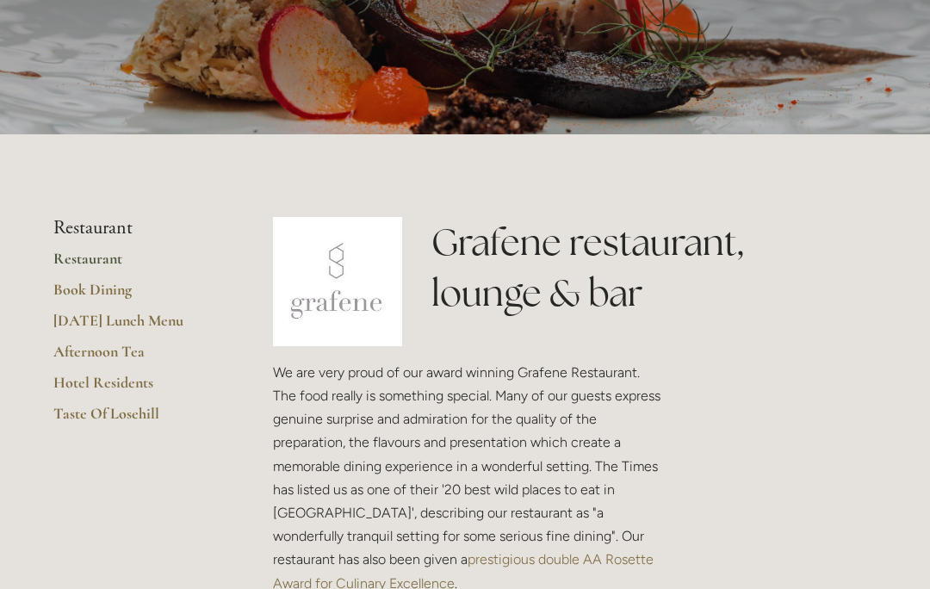
scroll to position [228, 0]
click at [95, 379] on link "Hotel Residents" at bounding box center [135, 387] width 164 height 31
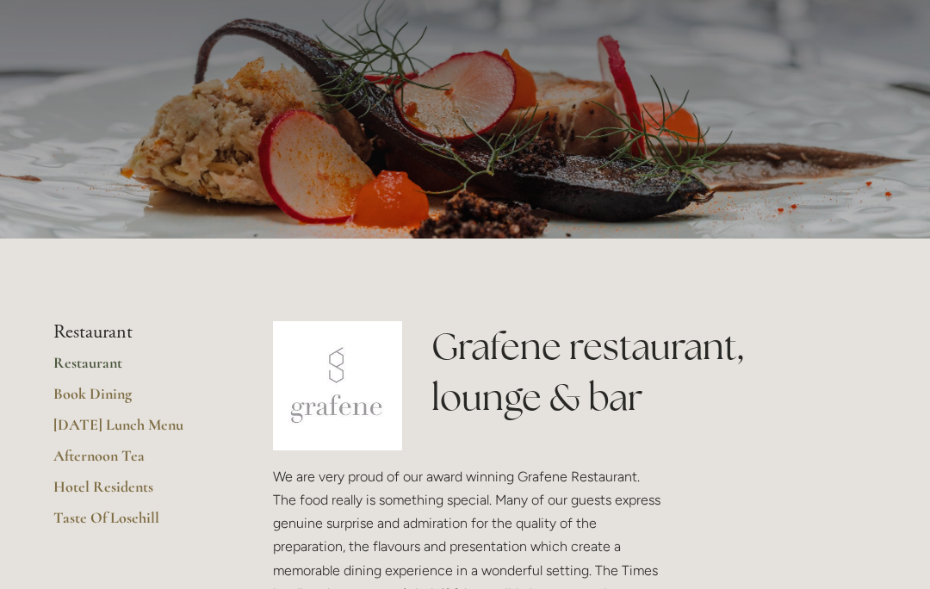
scroll to position [0, 0]
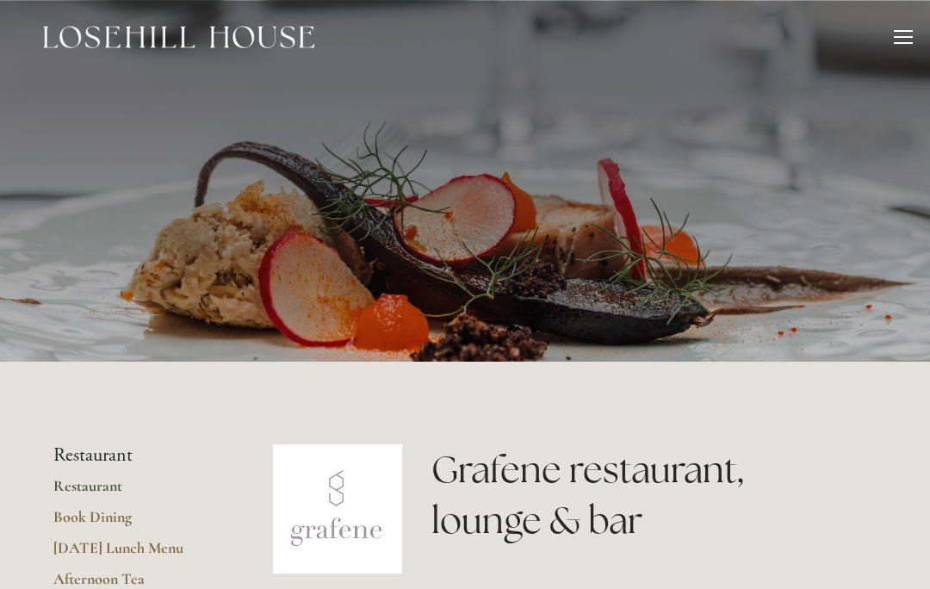
click at [912, 35] on div at bounding box center [903, 39] width 19 height 19
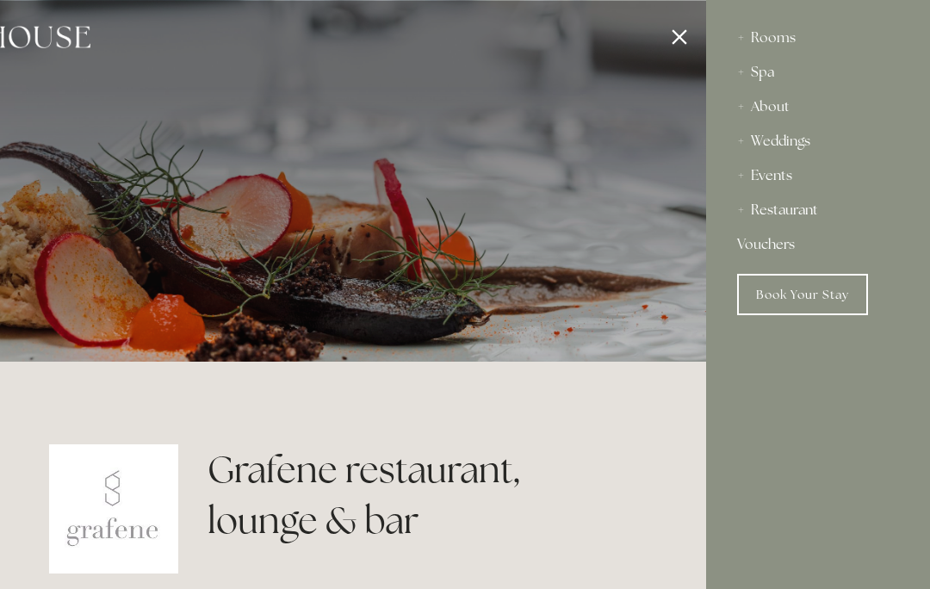
click at [797, 298] on link "Book Your Stay" at bounding box center [802, 294] width 131 height 41
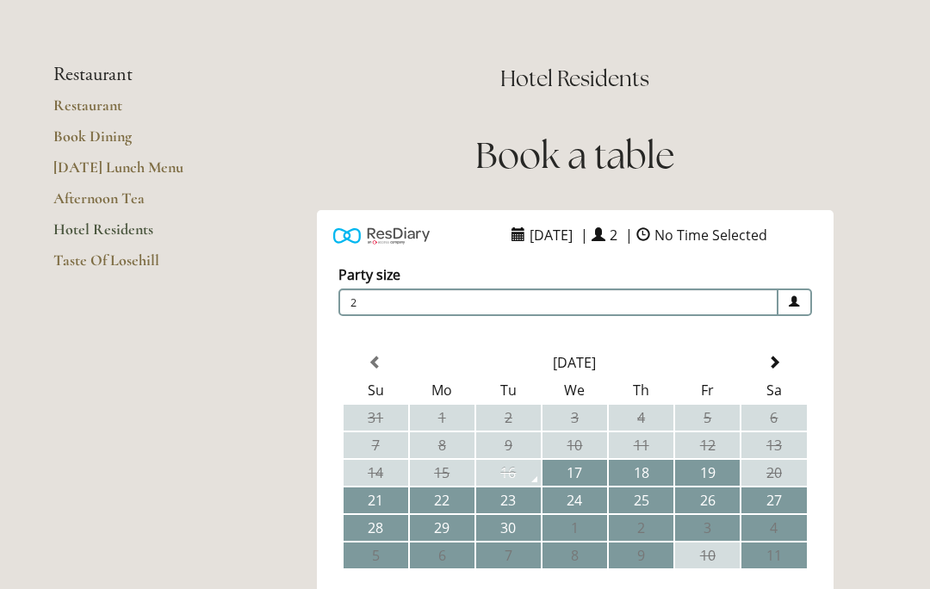
scroll to position [96, 0]
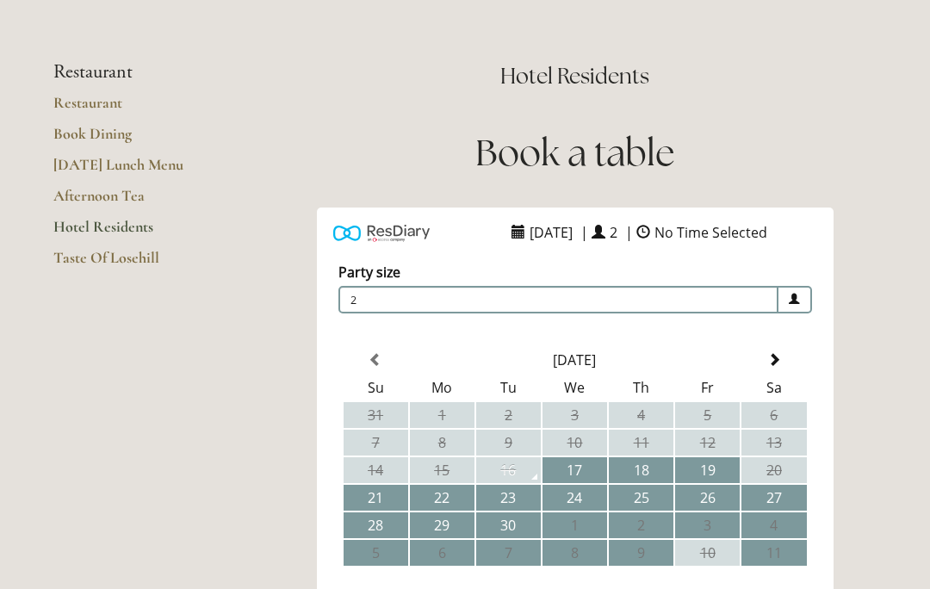
click at [82, 217] on link "Hotel Residents" at bounding box center [135, 232] width 164 height 31
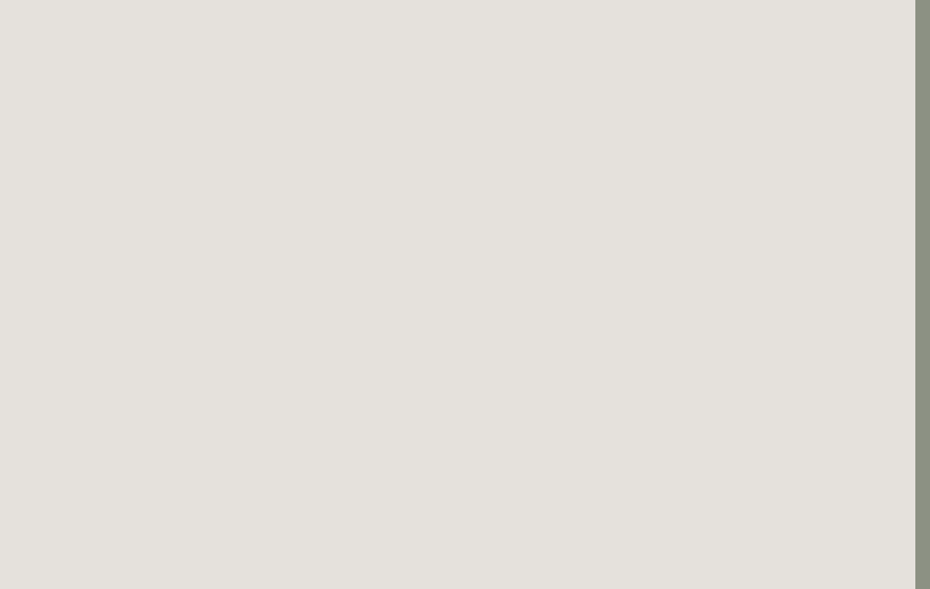
scroll to position [1108, 15]
